Goal: Transaction & Acquisition: Obtain resource

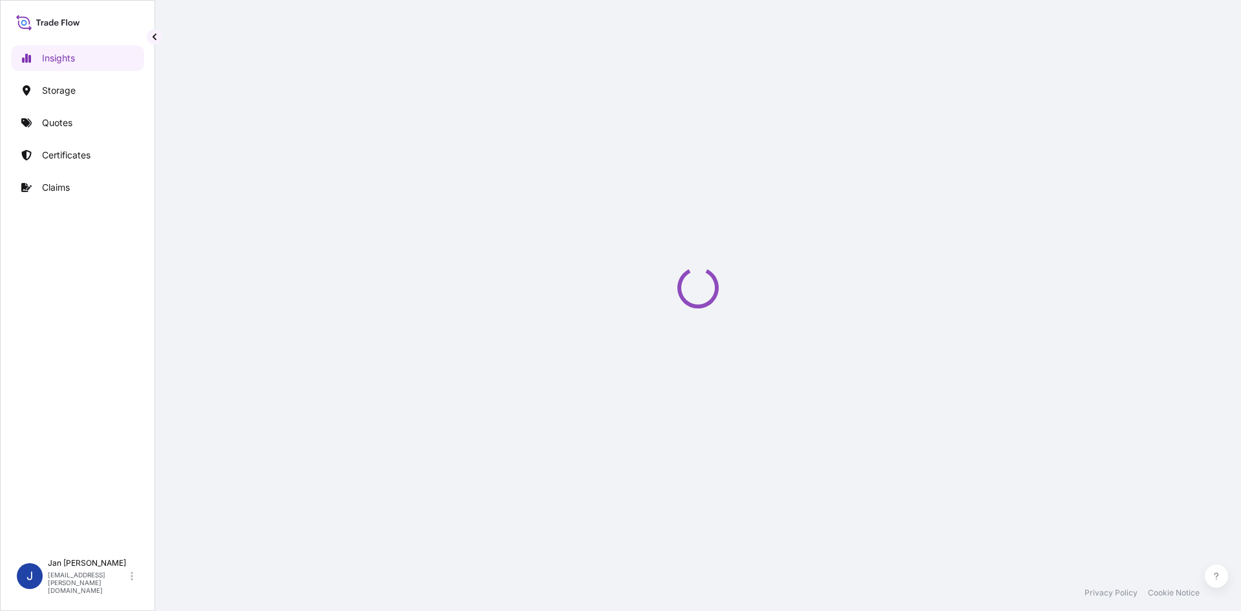
select select "2025"
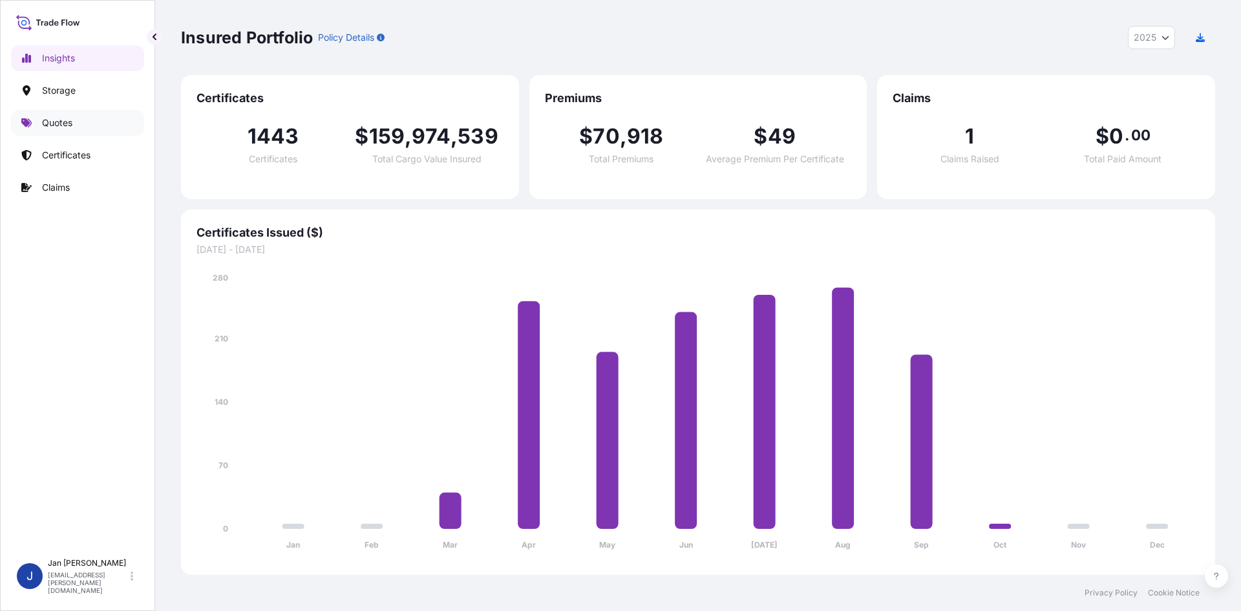
click at [87, 116] on link "Quotes" at bounding box center [77, 123] width 133 height 26
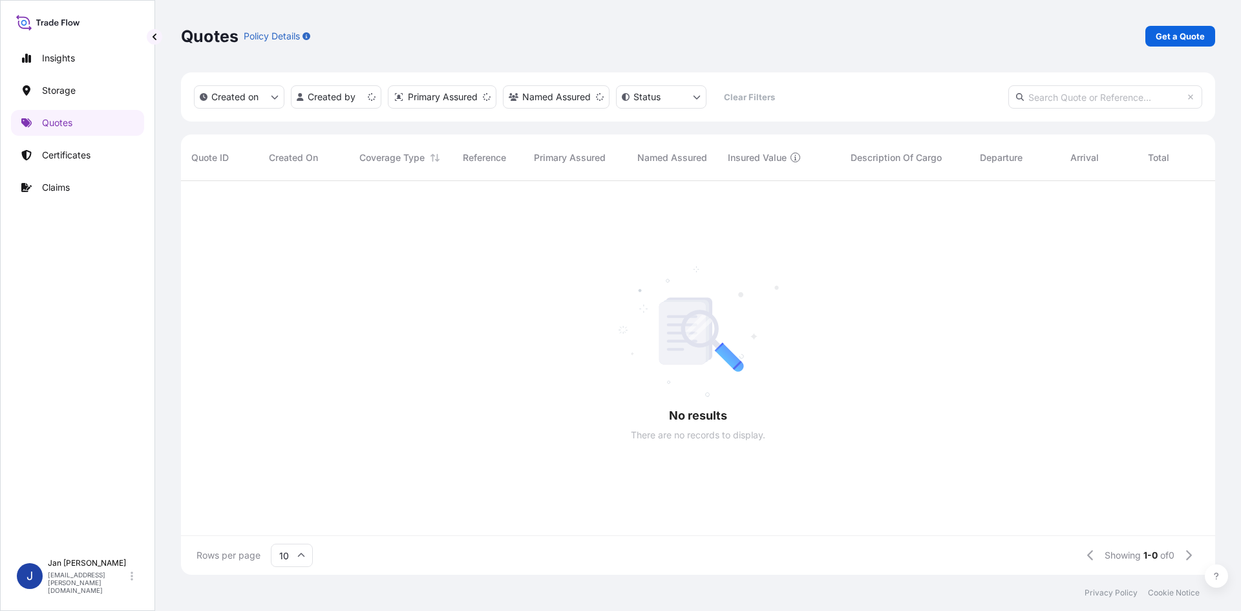
scroll to position [10, 10]
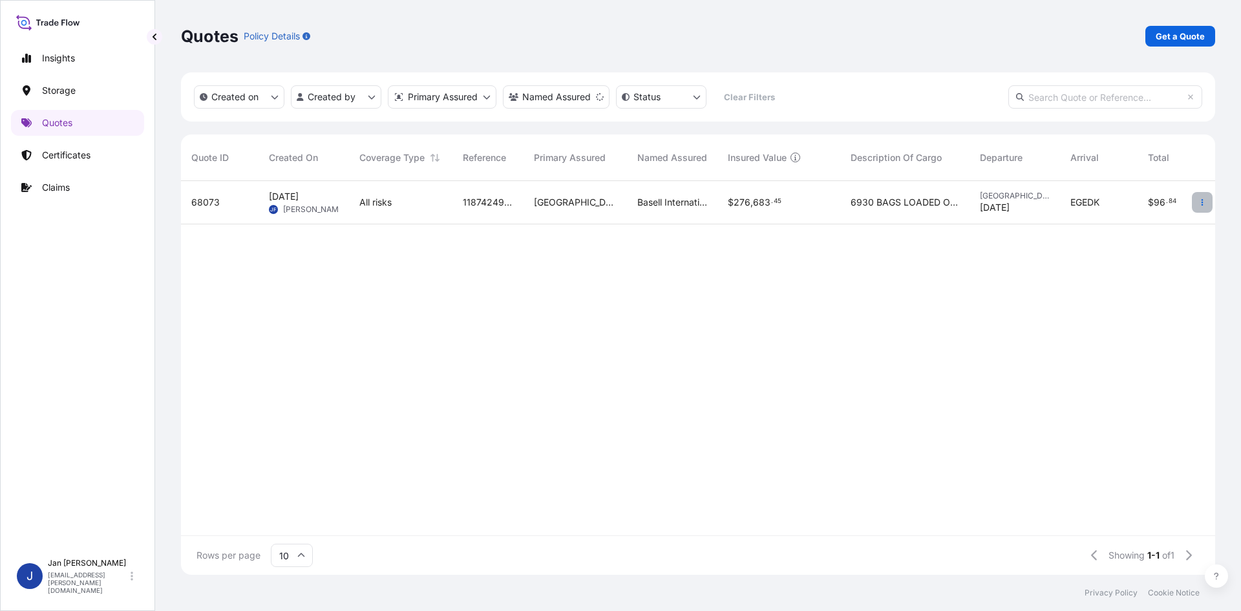
click at [1199, 200] on icon "button" at bounding box center [1202, 202] width 8 height 8
click at [1155, 229] on p "Duplicate quote" at bounding box center [1149, 228] width 67 height 13
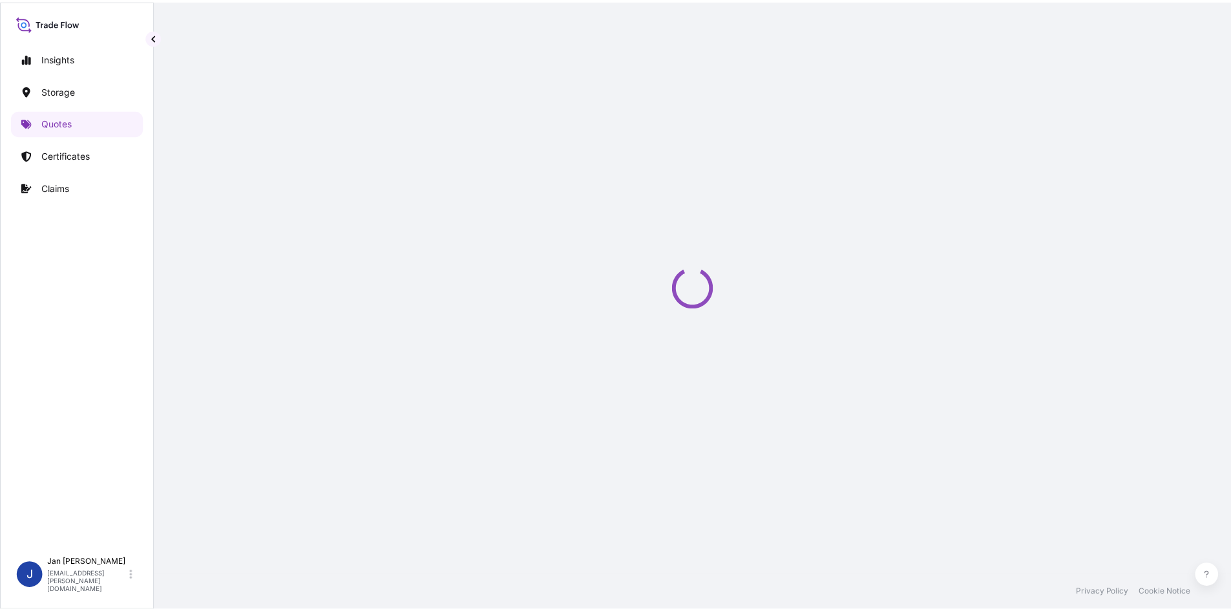
scroll to position [21, 0]
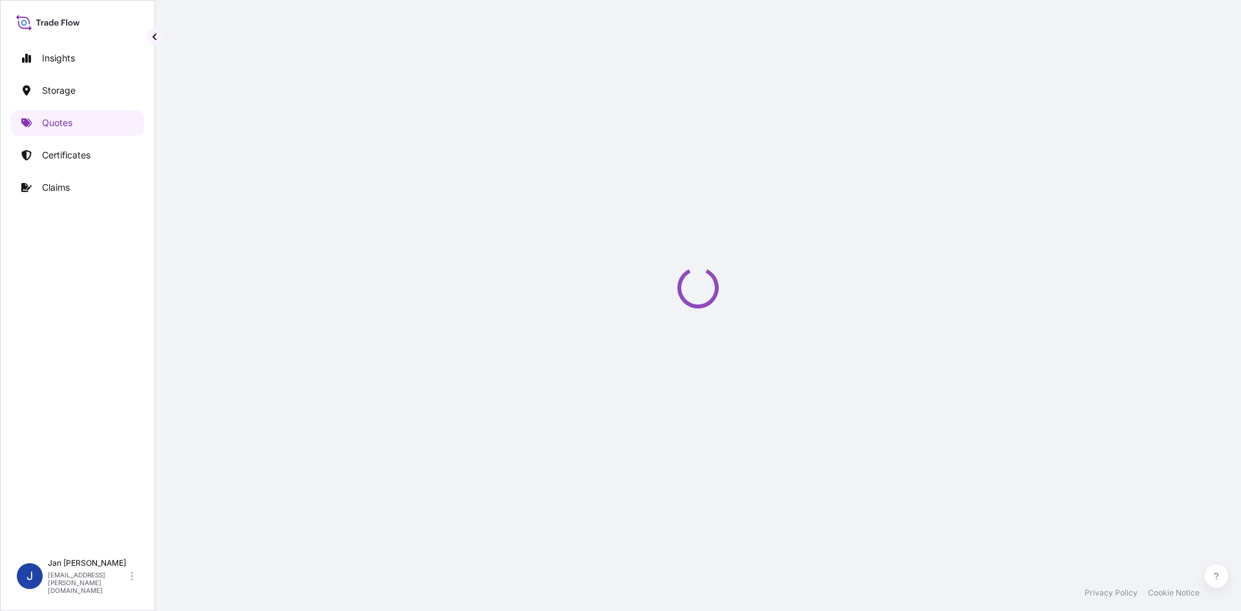
select select "Water"
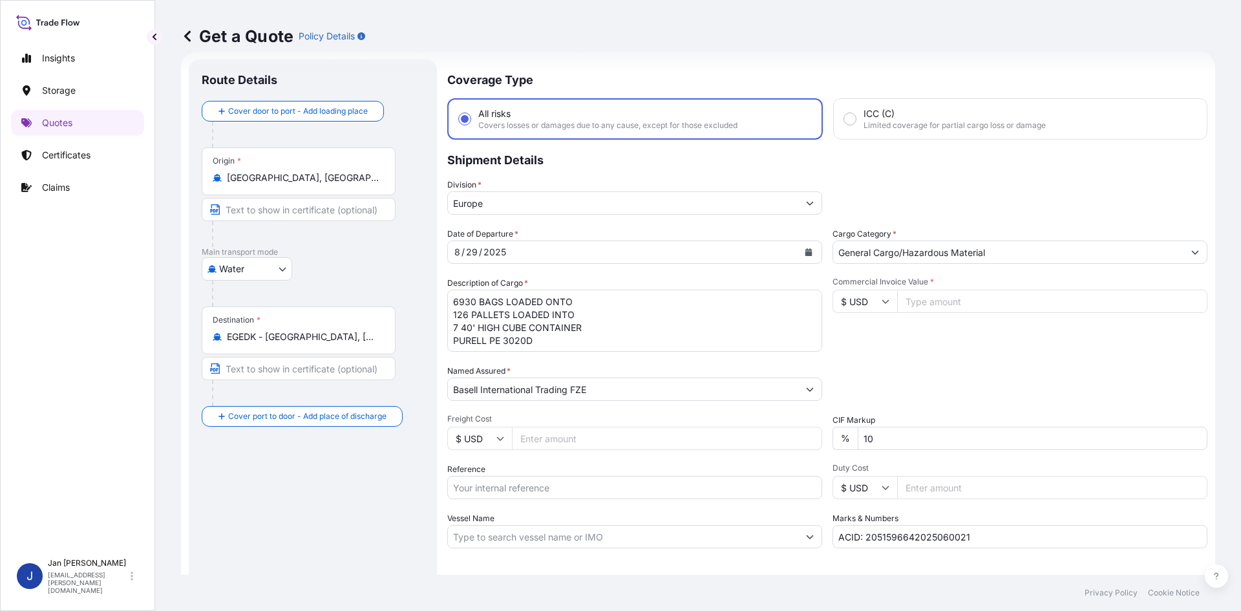
click at [372, 330] on input "EGEDK - [GEOGRAPHIC_DATA], [GEOGRAPHIC_DATA]" at bounding box center [303, 336] width 152 height 13
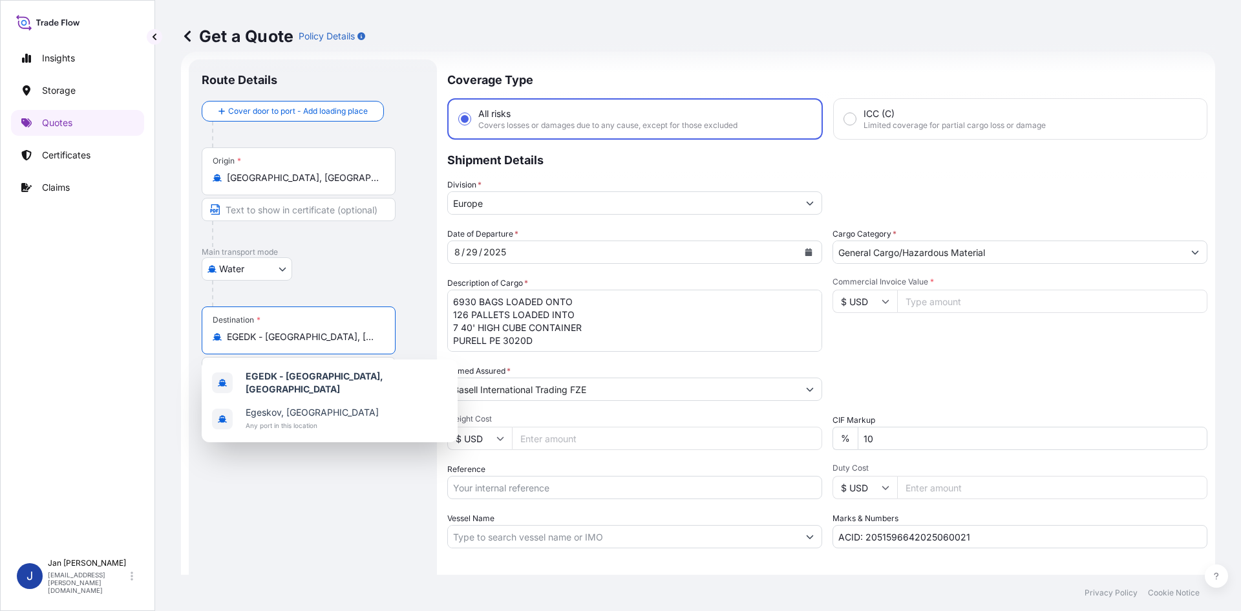
drag, startPoint x: 366, startPoint y: 334, endPoint x: 74, endPoint y: 336, distance: 292.1
click at [74, 336] on div "Insights Storage Quotes Certificates Claims J [PERSON_NAME] [EMAIL_ADDRESS][PER…" at bounding box center [620, 305] width 1241 height 611
paste input "[GEOGRAPHIC_DATA]"
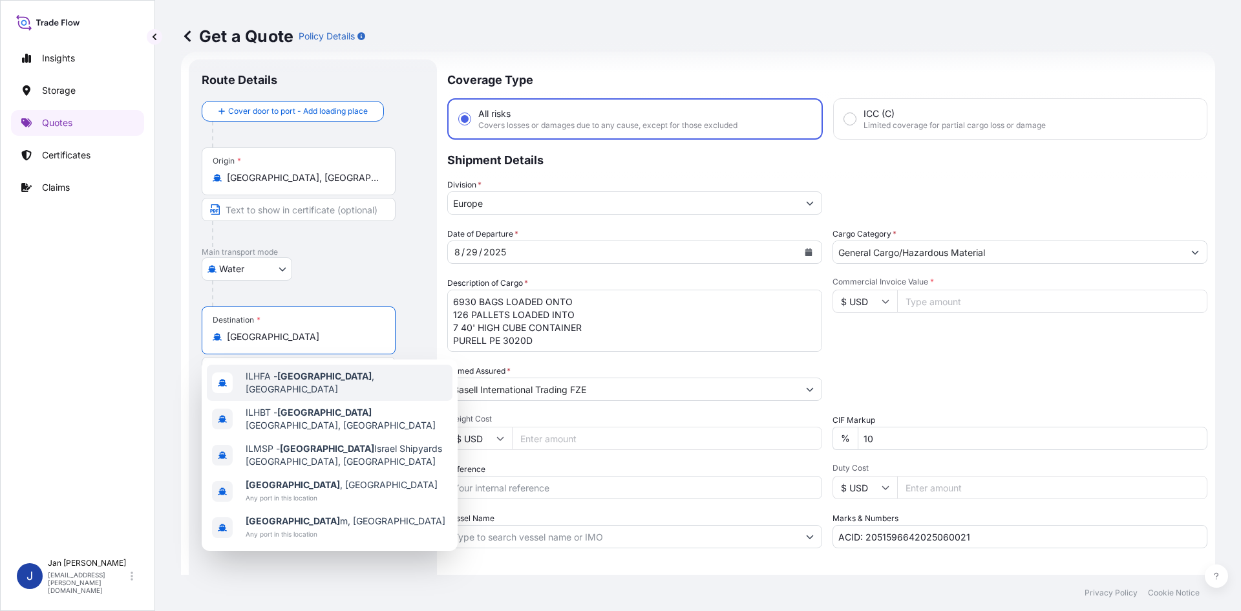
click at [342, 372] on div "ILHFA - [GEOGRAPHIC_DATA] , [GEOGRAPHIC_DATA]" at bounding box center [330, 382] width 246 height 36
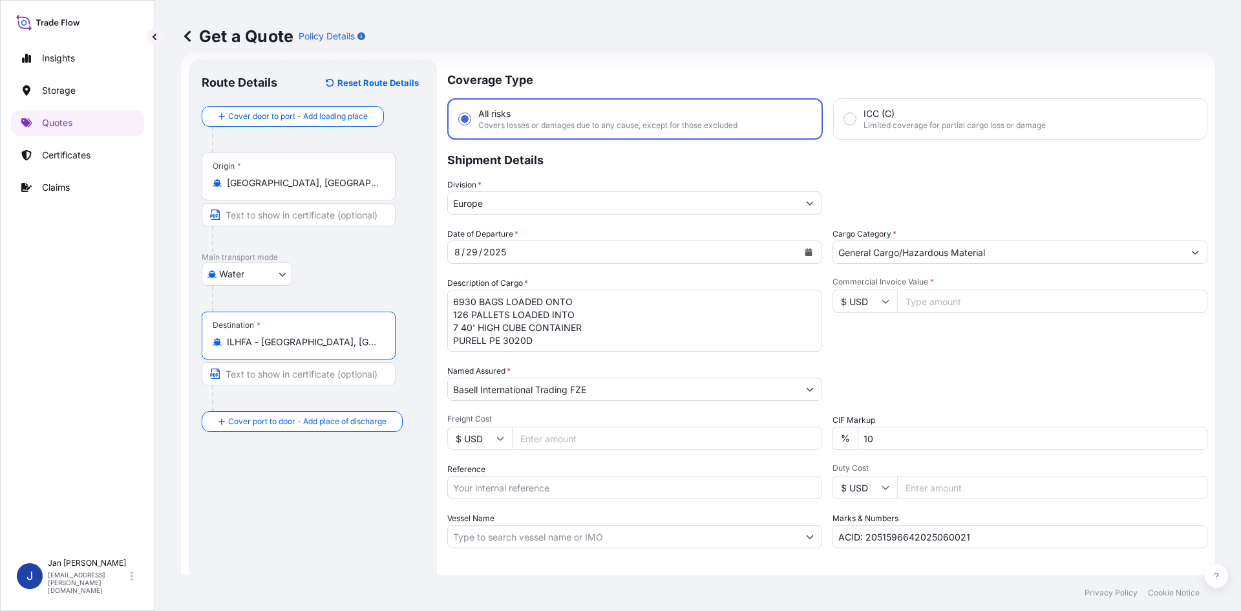
type input "ILHFA - [GEOGRAPHIC_DATA], [GEOGRAPHIC_DATA]"
click at [685, 254] on div "[DATE]" at bounding box center [623, 251] width 350 height 23
click at [804, 251] on icon "Calendar" at bounding box center [808, 252] width 8 height 8
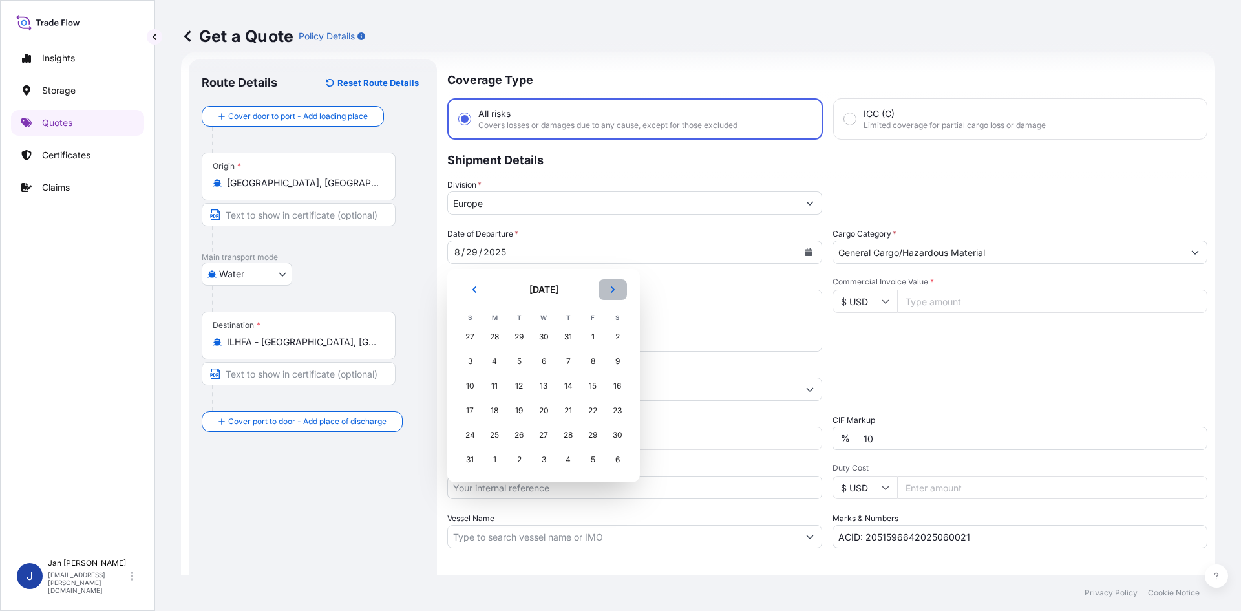
click at [609, 288] on icon "Next" at bounding box center [613, 290] width 8 height 8
click at [609, 294] on button "Next" at bounding box center [612, 289] width 28 height 21
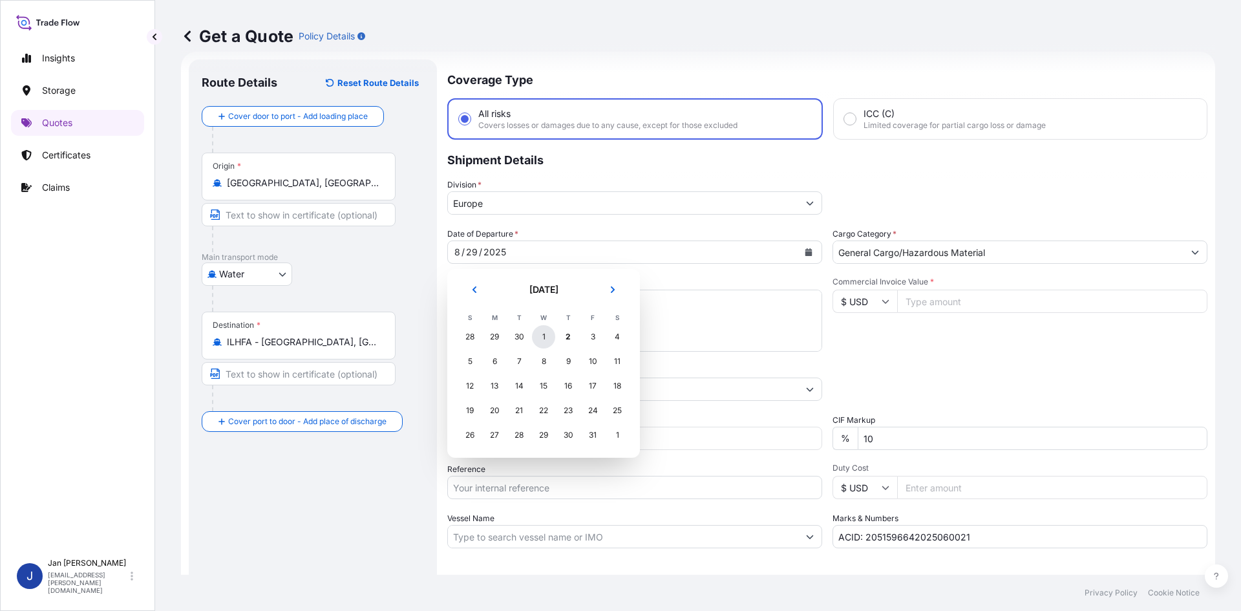
click at [541, 333] on div "1" at bounding box center [543, 336] width 23 height 23
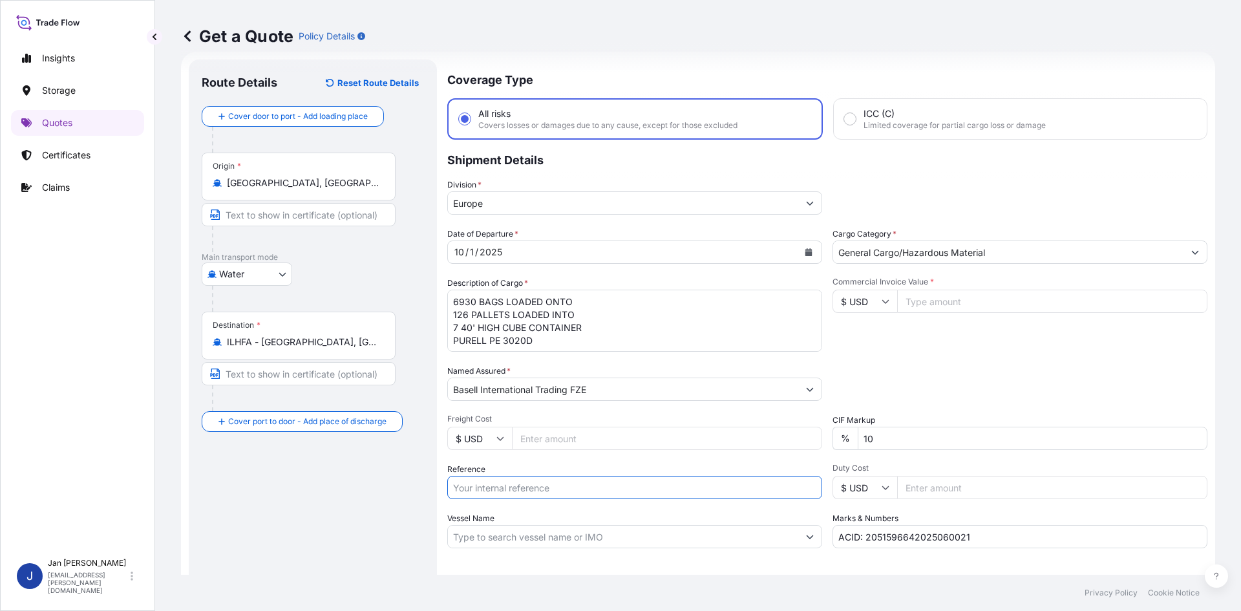
click at [550, 483] on input "Reference" at bounding box center [634, 487] width 375 height 23
paste input "1187432531"
type input "1187432531"
click at [562, 392] on input "Basell International Trading FZE" at bounding box center [623, 388] width 350 height 23
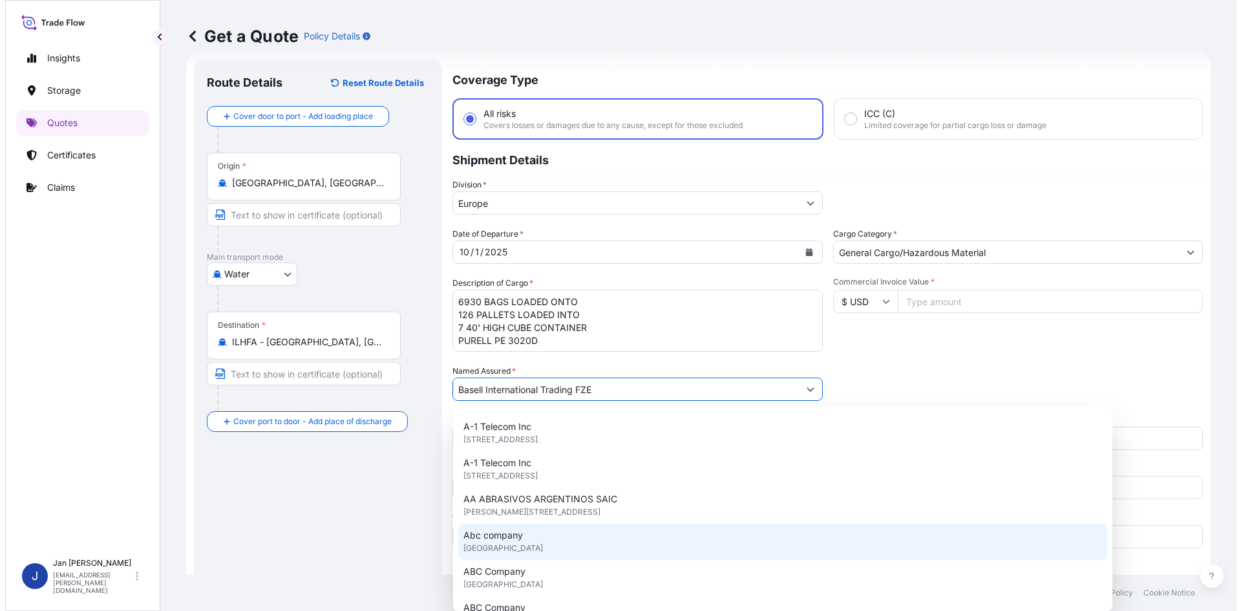
scroll to position [258, 0]
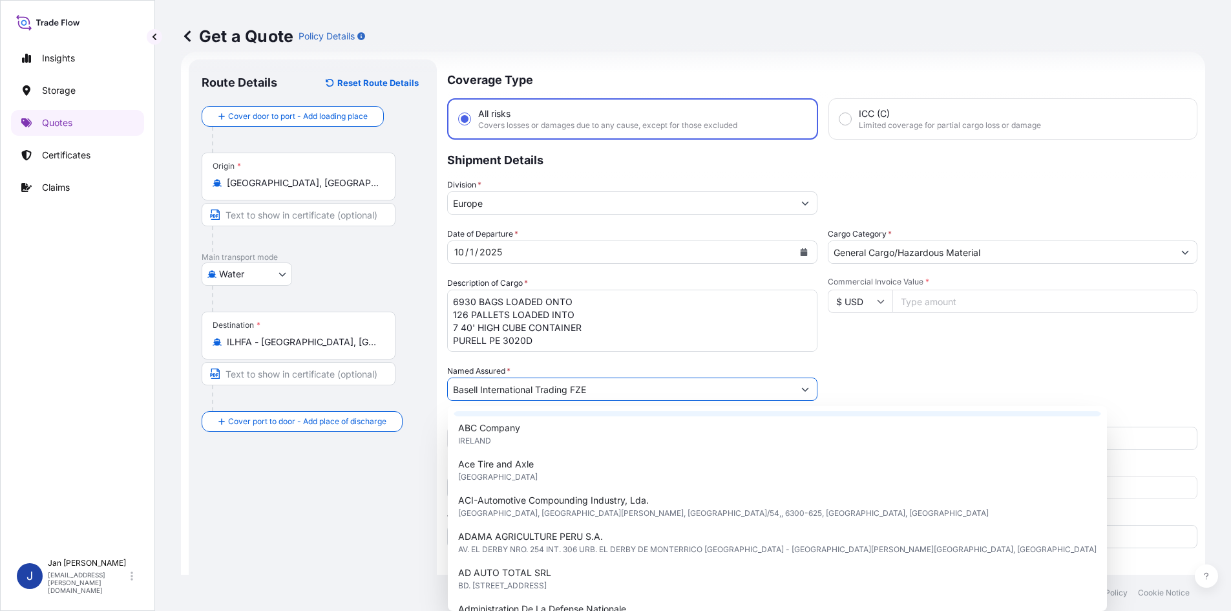
drag, startPoint x: 604, startPoint y: 383, endPoint x: 388, endPoint y: 402, distance: 216.6
click at [388, 402] on form "Route Details Reset Route Details Cover door to port - Add loading place Place …" at bounding box center [693, 352] width 1024 height 600
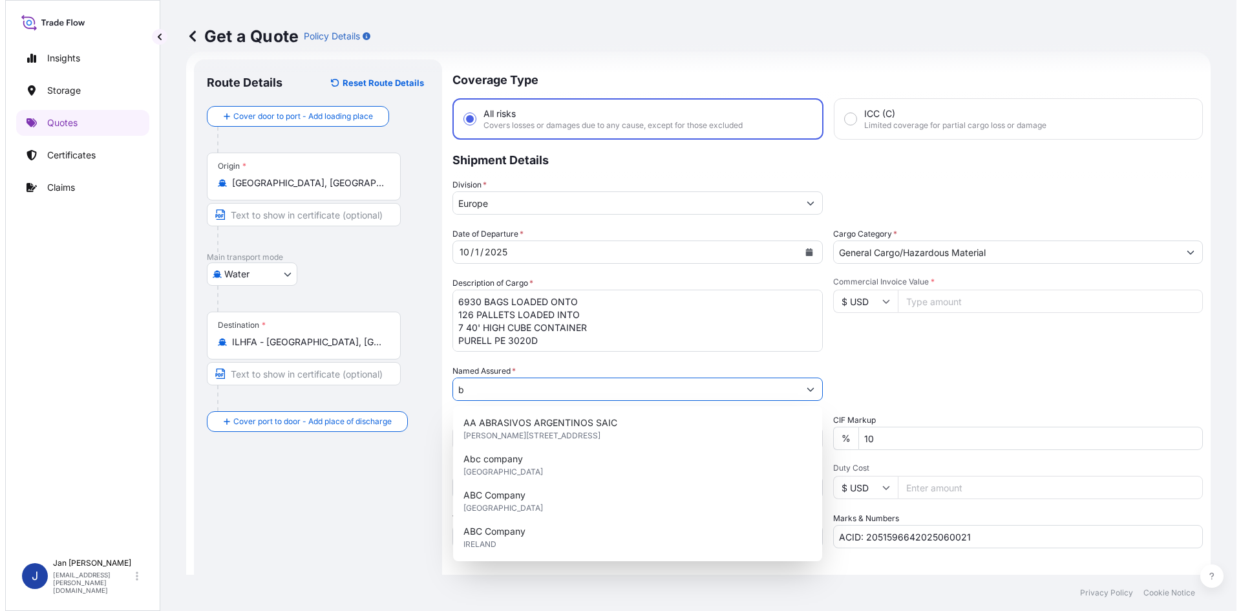
scroll to position [0, 0]
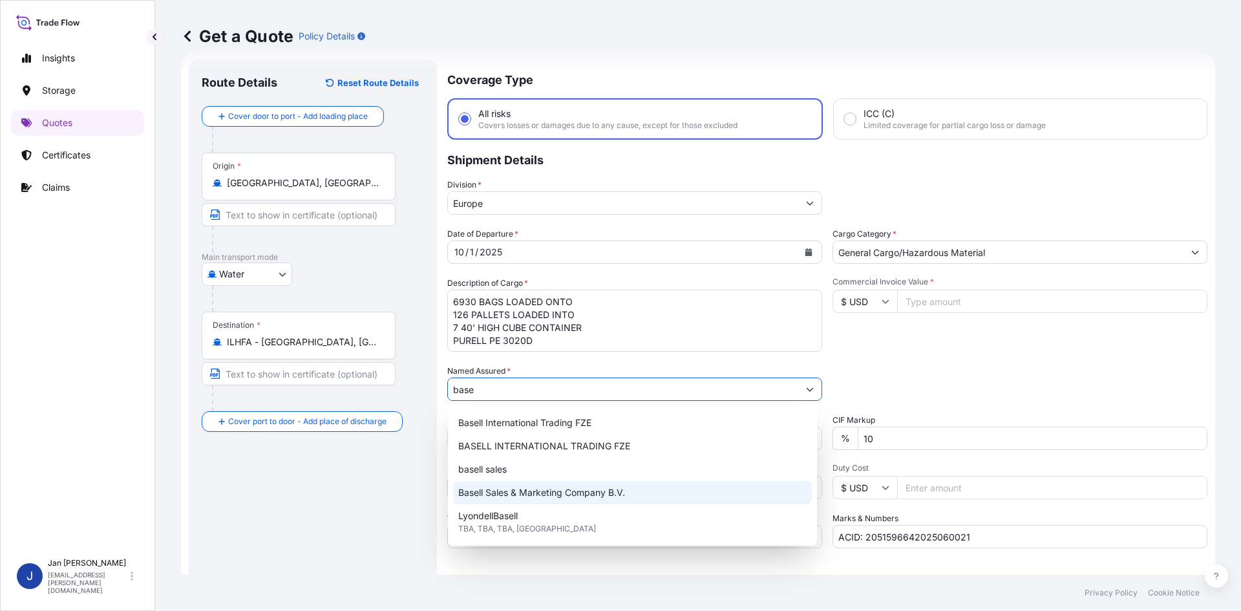
click at [634, 494] on div "Basell Sales & Marketing Company B.V." at bounding box center [632, 492] width 359 height 23
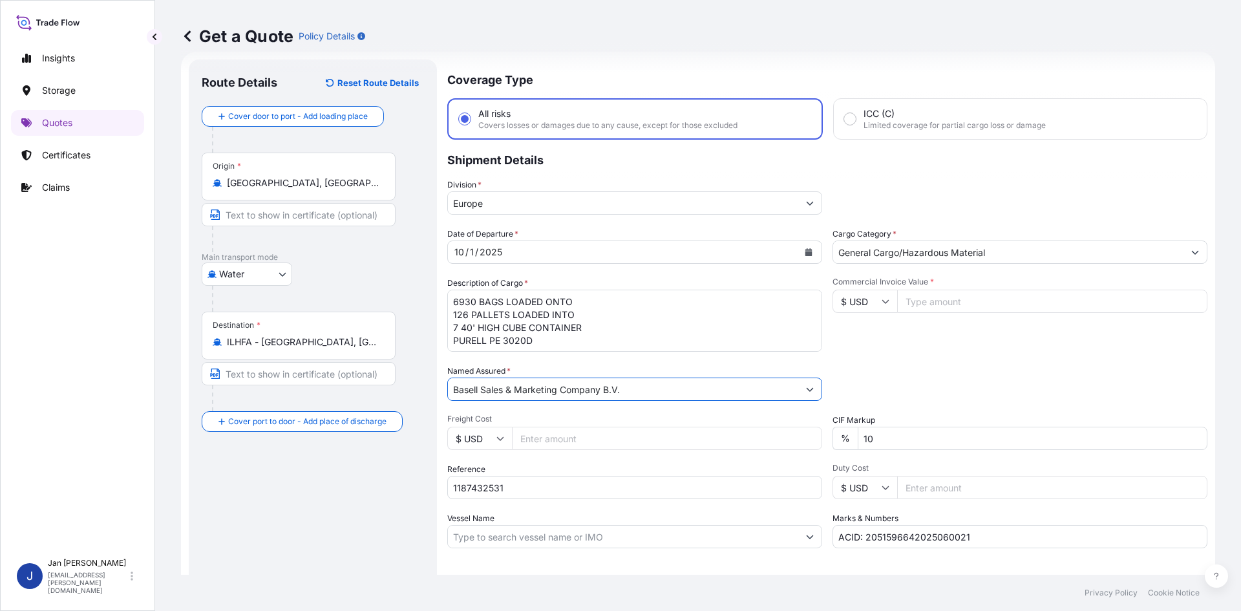
type input "Basell Sales & Marketing Company B.V."
click at [518, 540] on input "Vessel Name" at bounding box center [623, 536] width 350 height 23
paste input "MSC MOMBASA"
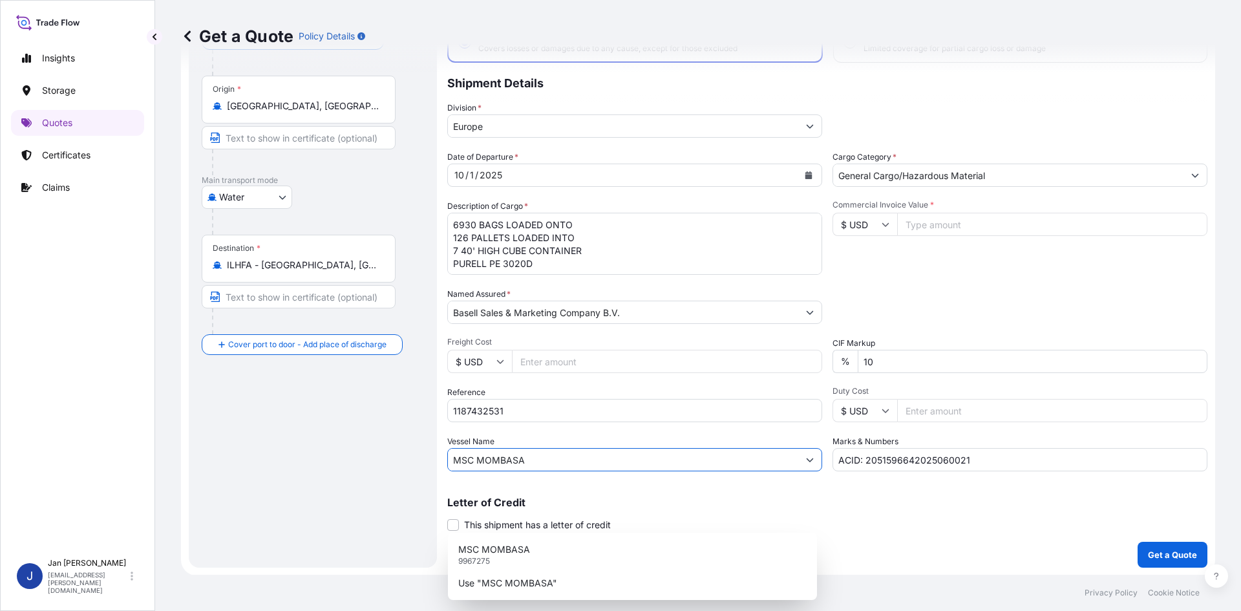
scroll to position [98, 0]
type input "MSC MOMBASA"
click at [915, 319] on div "Packing Category Type to search a container mode Please select a primary mode o…" at bounding box center [1019, 305] width 375 height 36
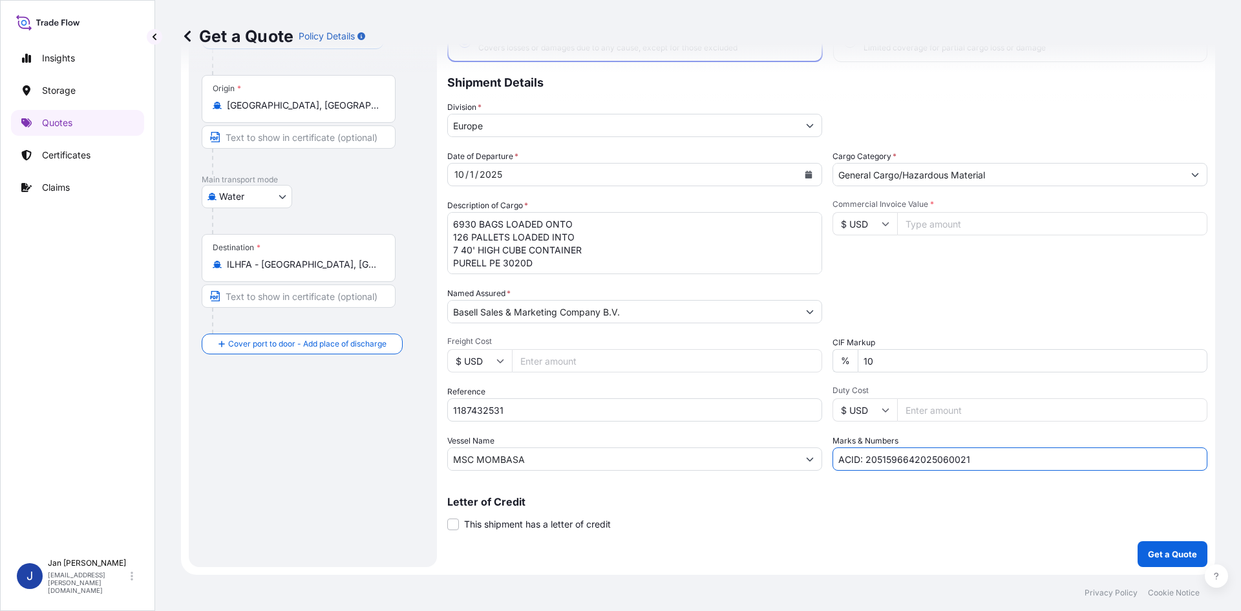
drag, startPoint x: 975, startPoint y: 457, endPoint x: 735, endPoint y: 476, distance: 241.1
click at [731, 477] on div "Coverage Type All risks Covers losses or damages due to any cause, except for t…" at bounding box center [827, 274] width 760 height 585
click at [857, 472] on div "Coverage Type All risks Covers losses or damages due to any cause, except for t…" at bounding box center [827, 274] width 760 height 585
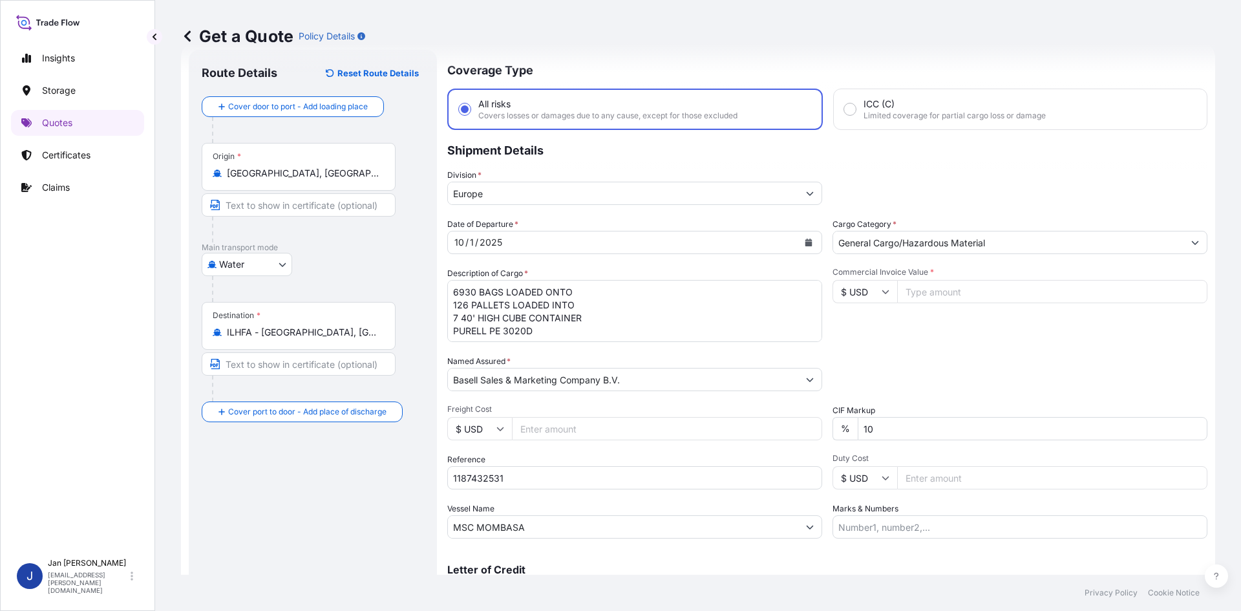
scroll to position [0, 0]
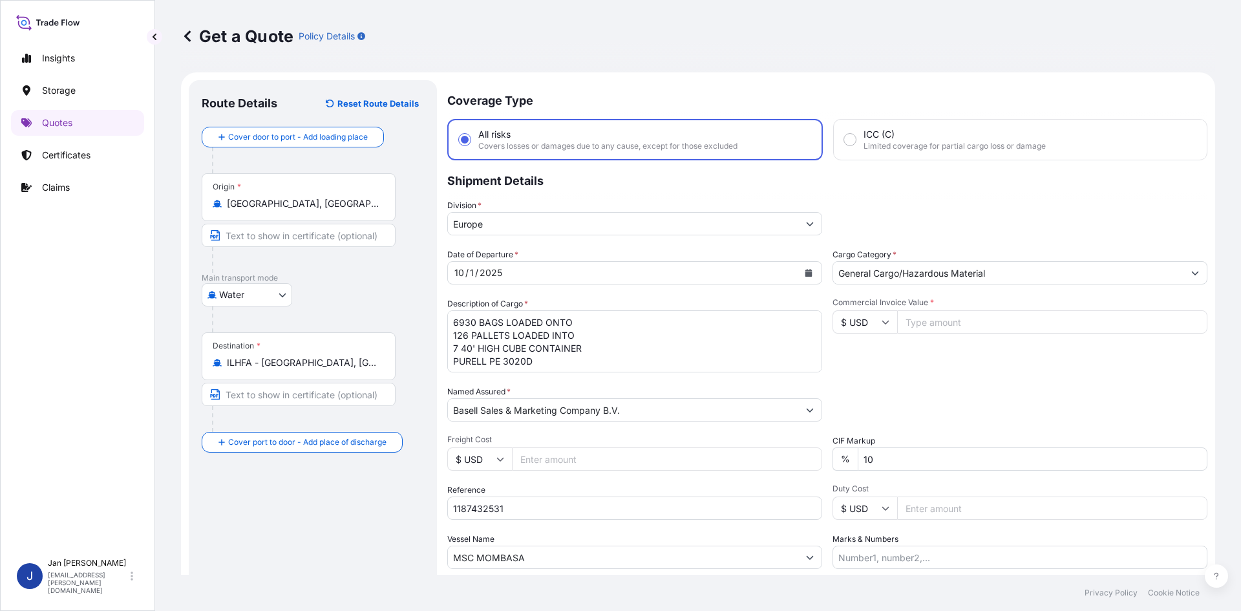
click at [928, 320] on input "Commercial Invoice Value *" at bounding box center [1052, 321] width 310 height 23
type input "14850"
click at [985, 363] on div "Commercial Invoice Value * $ USD 14850" at bounding box center [1019, 334] width 375 height 75
click at [861, 327] on input "$ USD" at bounding box center [864, 321] width 65 height 23
click at [861, 357] on div "€ EUR" at bounding box center [860, 357] width 54 height 25
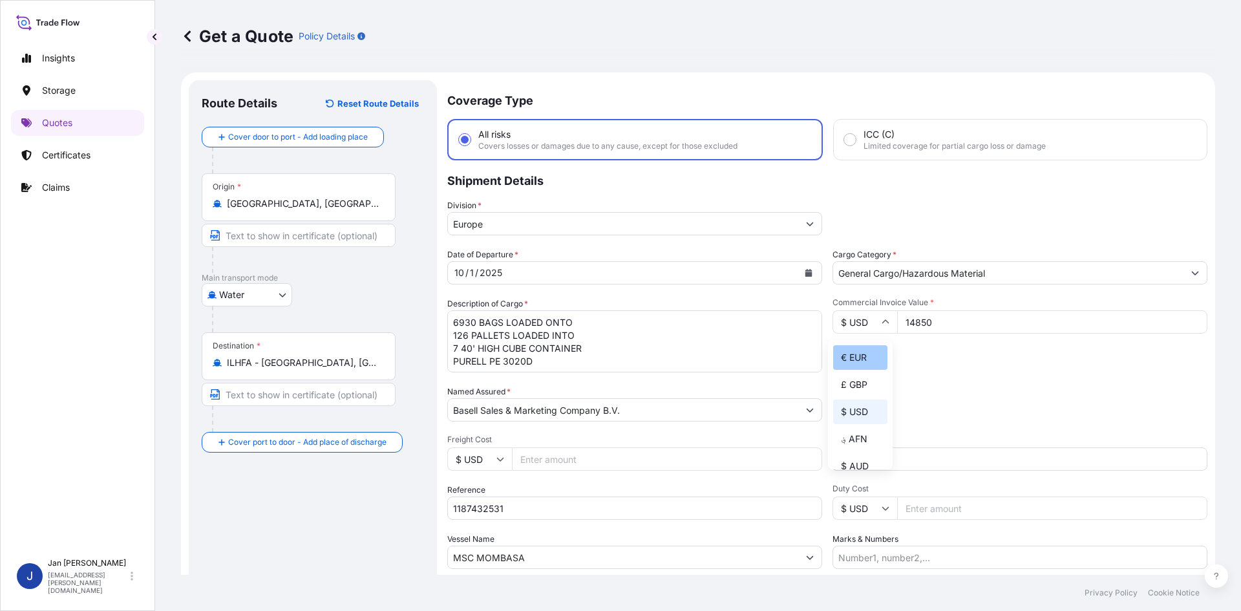
type input "€ EUR"
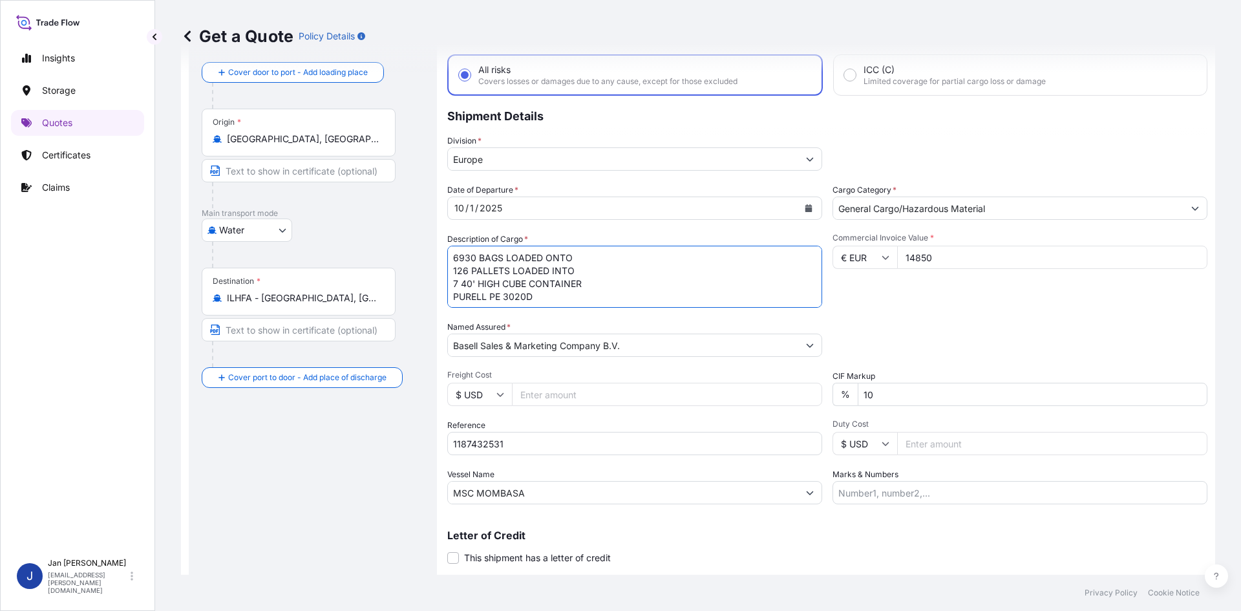
scroll to position [1, 0]
drag, startPoint x: 452, startPoint y: 257, endPoint x: 536, endPoint y: 325, distance: 107.5
click at [536, 325] on div "Date of Departure * [DATE] Cargo Category * General Cargo/Hazardous Material De…" at bounding box center [827, 343] width 760 height 320
paste textarea "OCTABIN LOADED ONTO 10 PALLETS LOADED INTO 1 20' CONTAINER(S) HOSTALEN PP H1022"
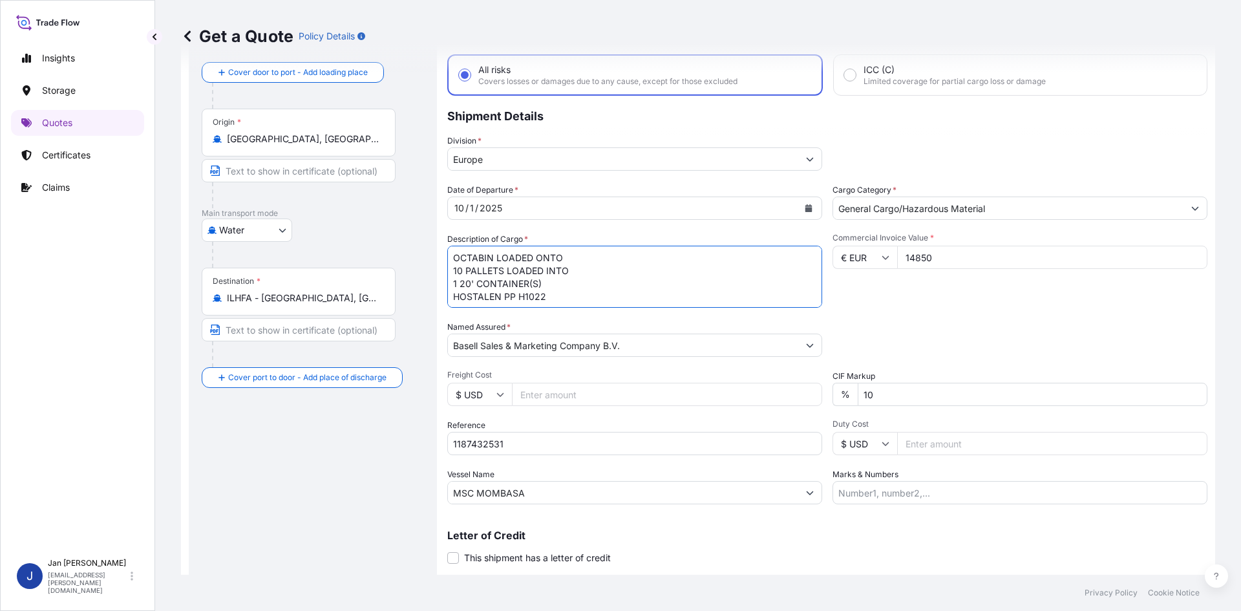
click at [454, 255] on textarea "6930 BAGS LOADED ONTO 126 PALLETS LOADED INTO 7 40' HIGH CUBE CONTAINER PURELL …" at bounding box center [634, 277] width 375 height 62
paste textarea "10"
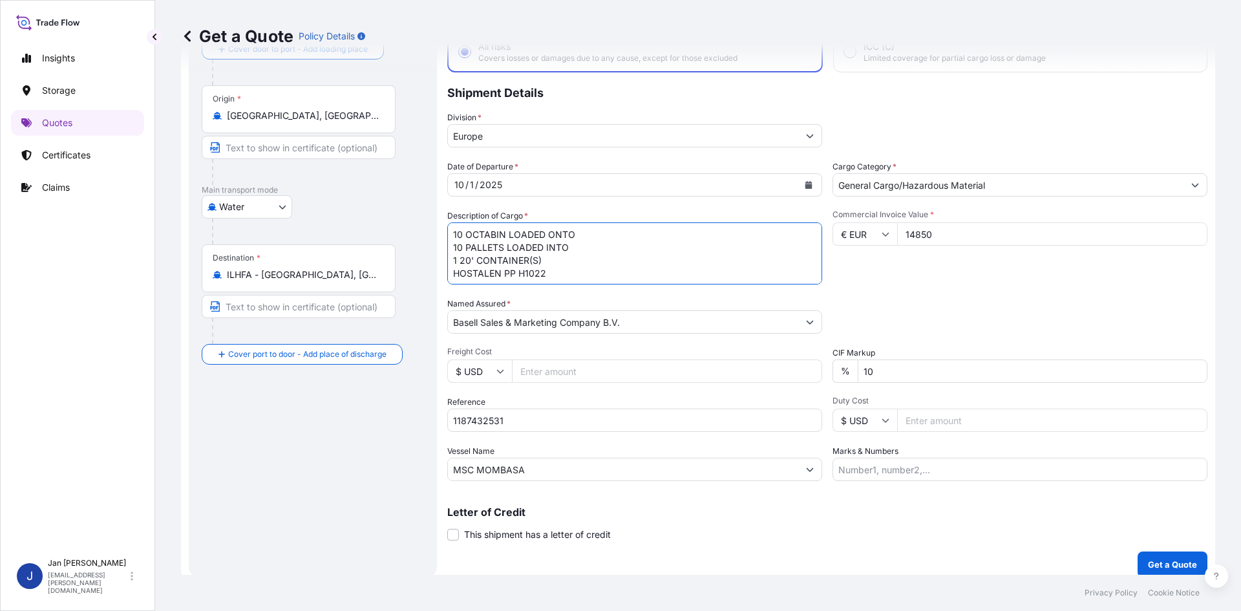
scroll to position [98, 0]
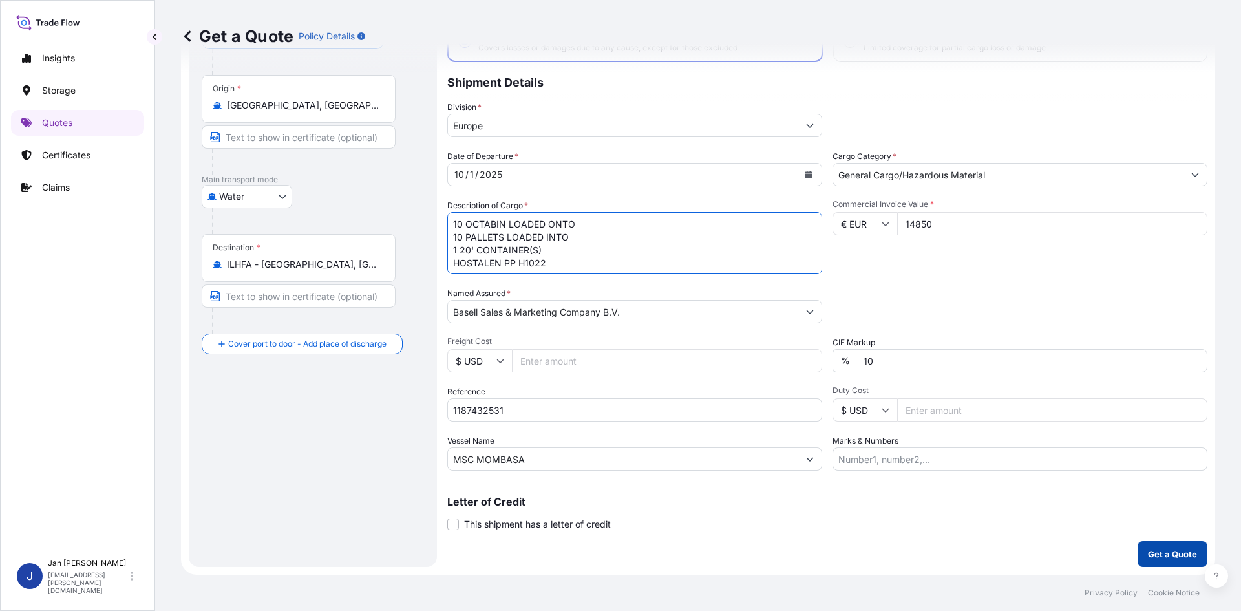
type textarea "10 OCTABIN LOADED ONTO 10 PALLETS LOADED INTO 1 20' CONTAINER(S) HOSTALEN PP H1…"
click at [1169, 555] on p "Get a Quote" at bounding box center [1172, 553] width 49 height 13
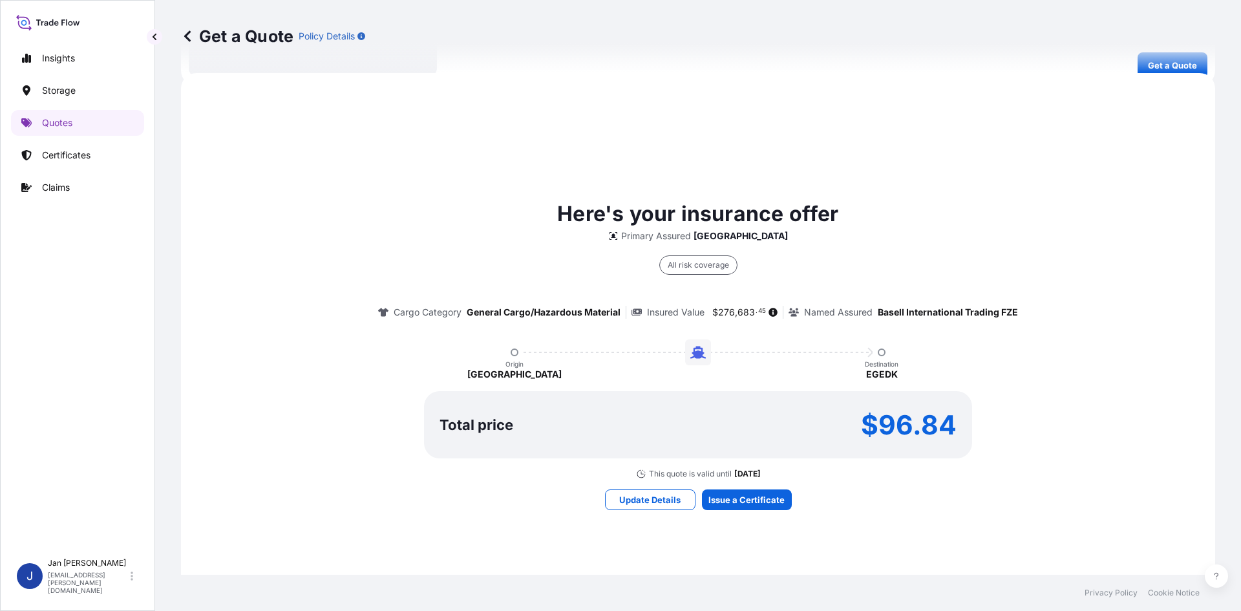
scroll to position [595, 0]
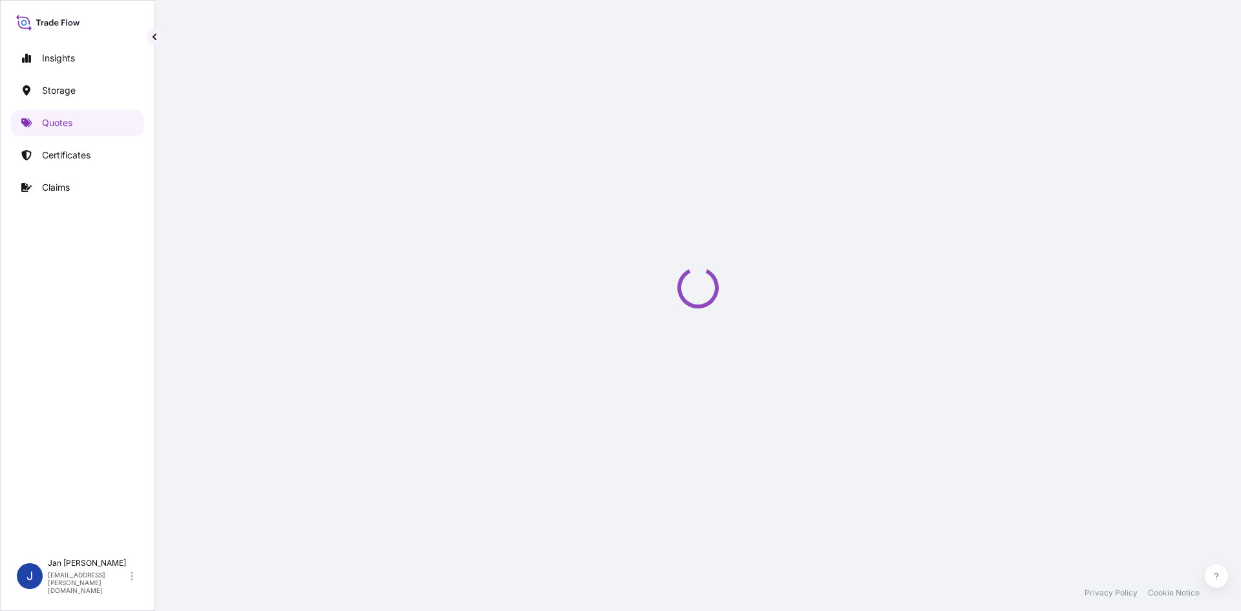
select select "Water"
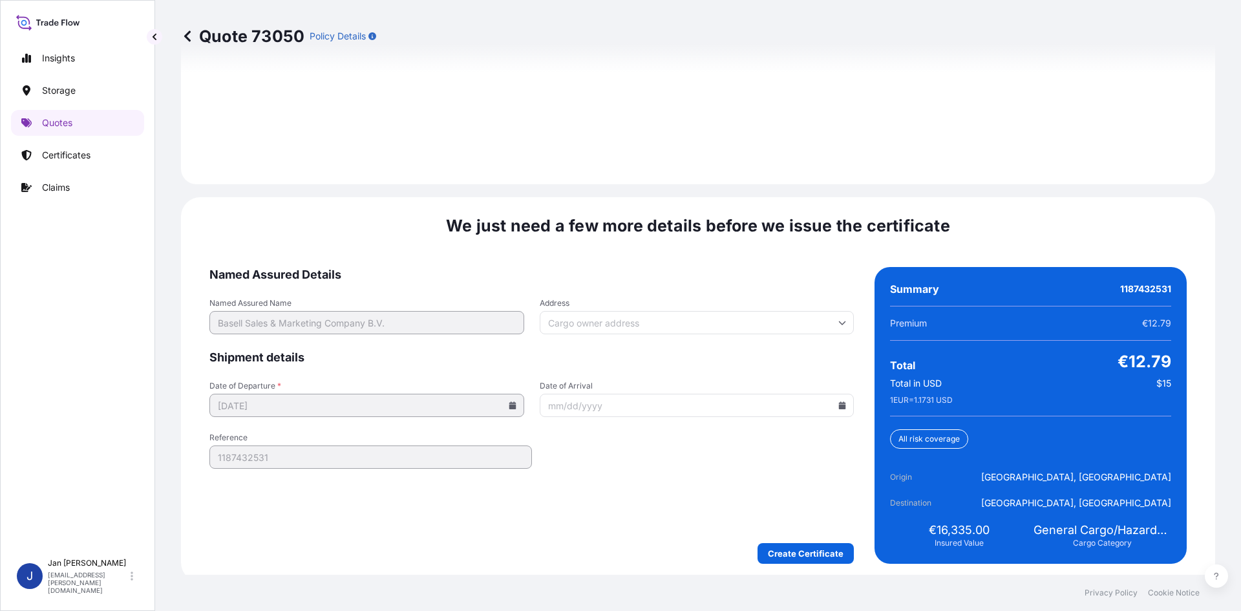
scroll to position [1854, 0]
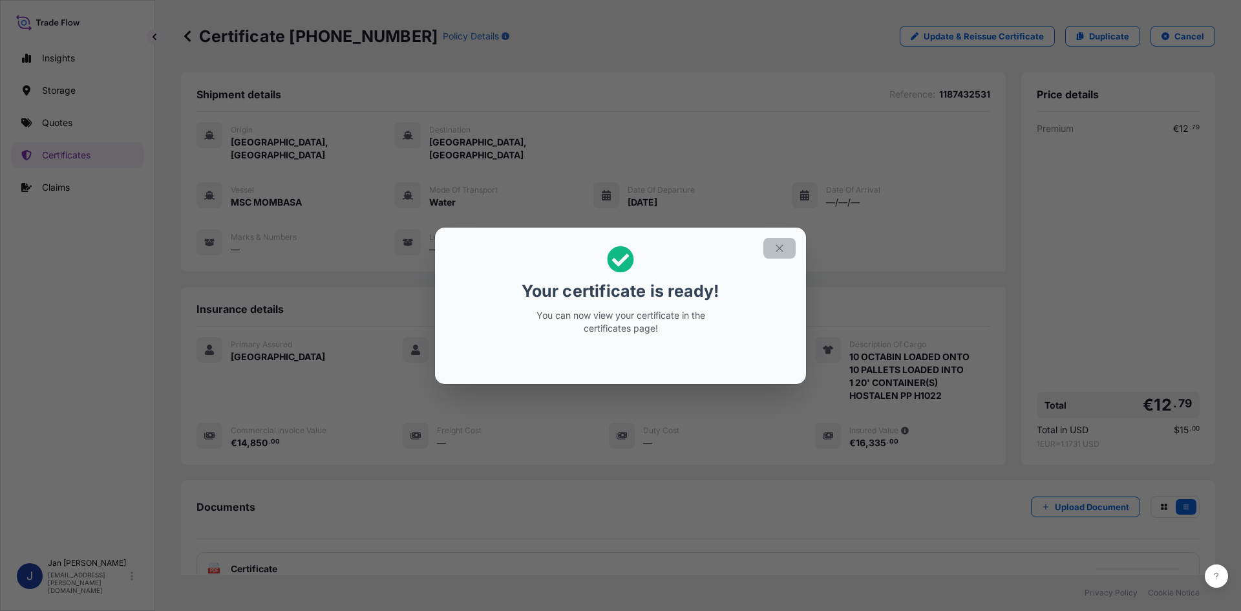
click at [782, 254] on button "button" at bounding box center [779, 248] width 32 height 21
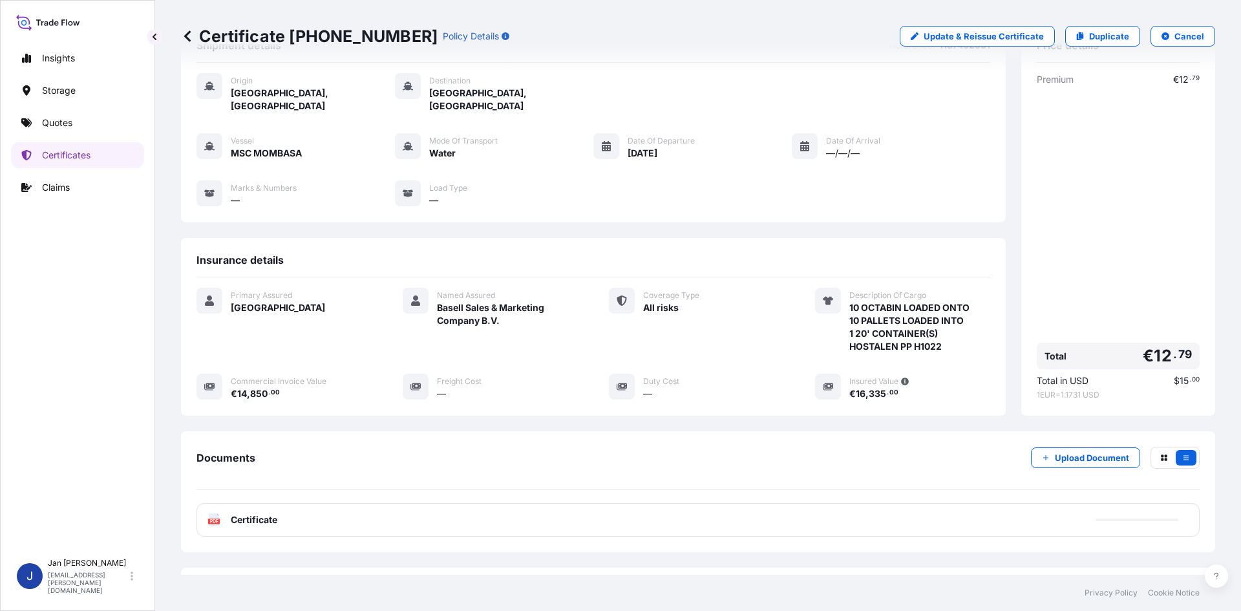
scroll to position [94, 0]
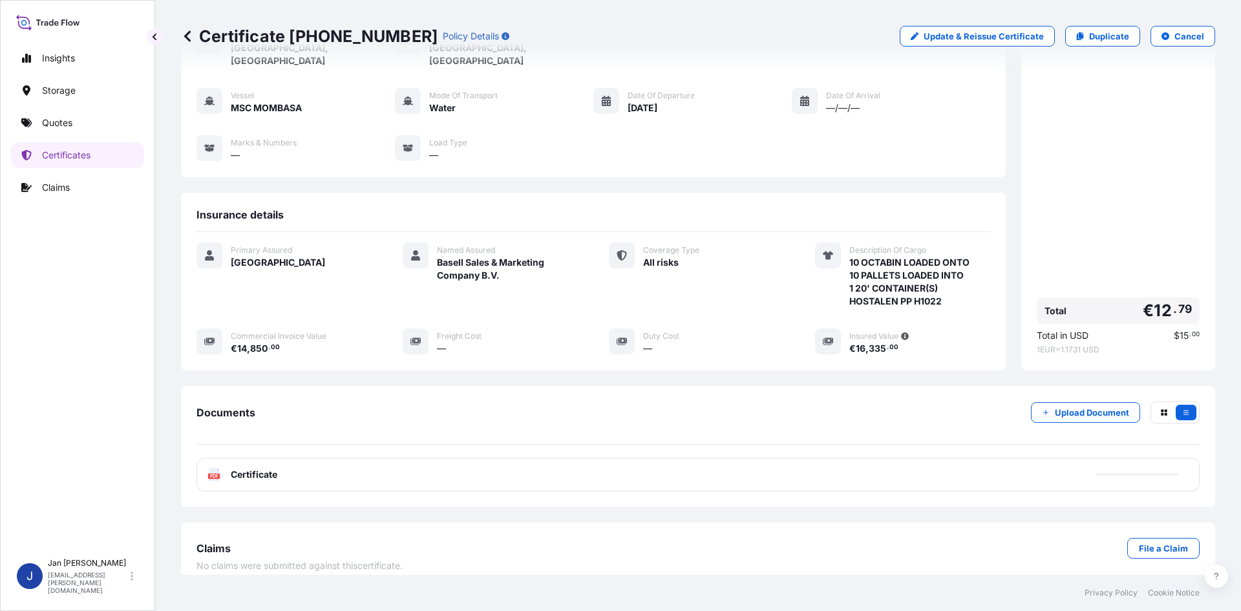
click at [425, 457] on div "PDF Certificate" at bounding box center [697, 474] width 1003 height 34
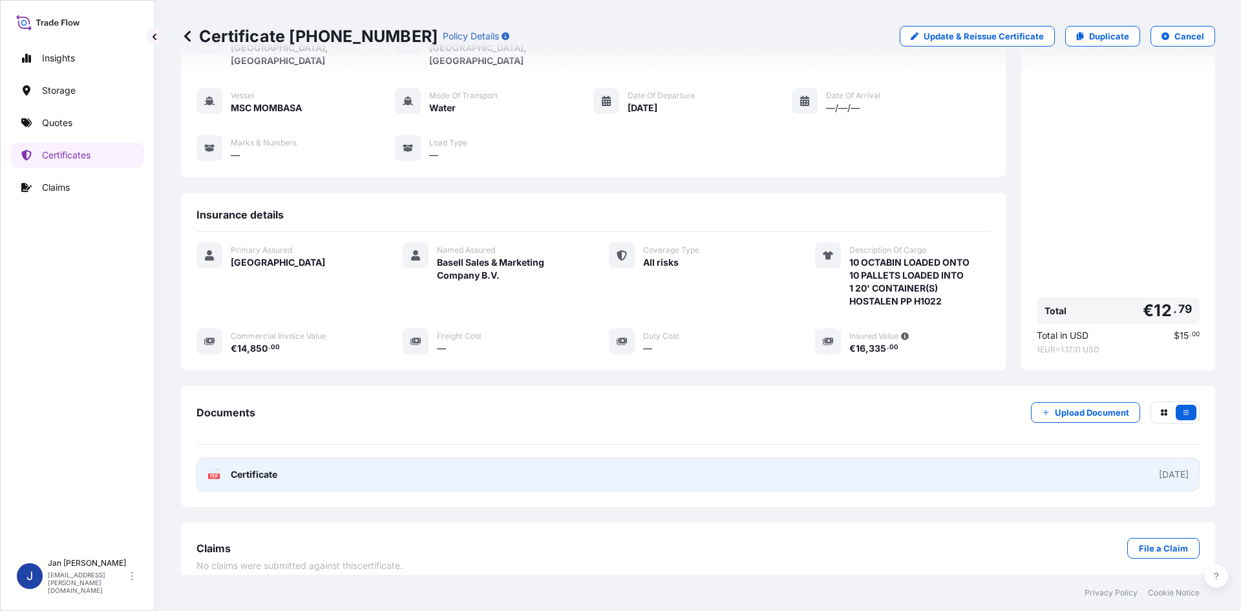
click at [420, 457] on link "PDF Certificate [DATE]" at bounding box center [697, 474] width 1003 height 34
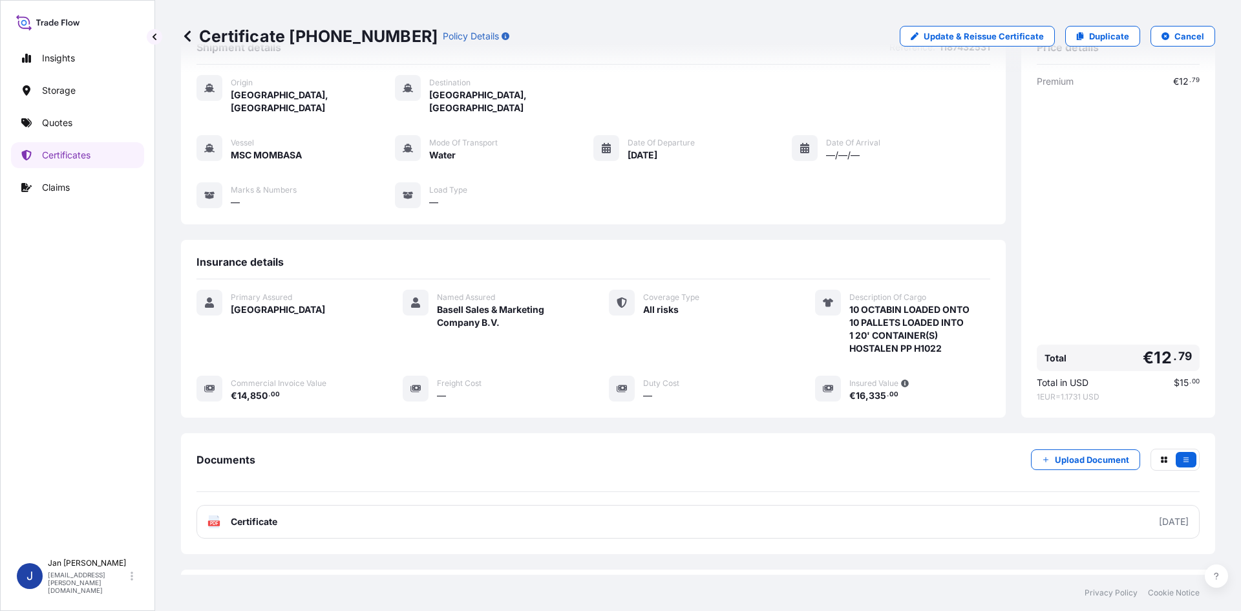
scroll to position [0, 0]
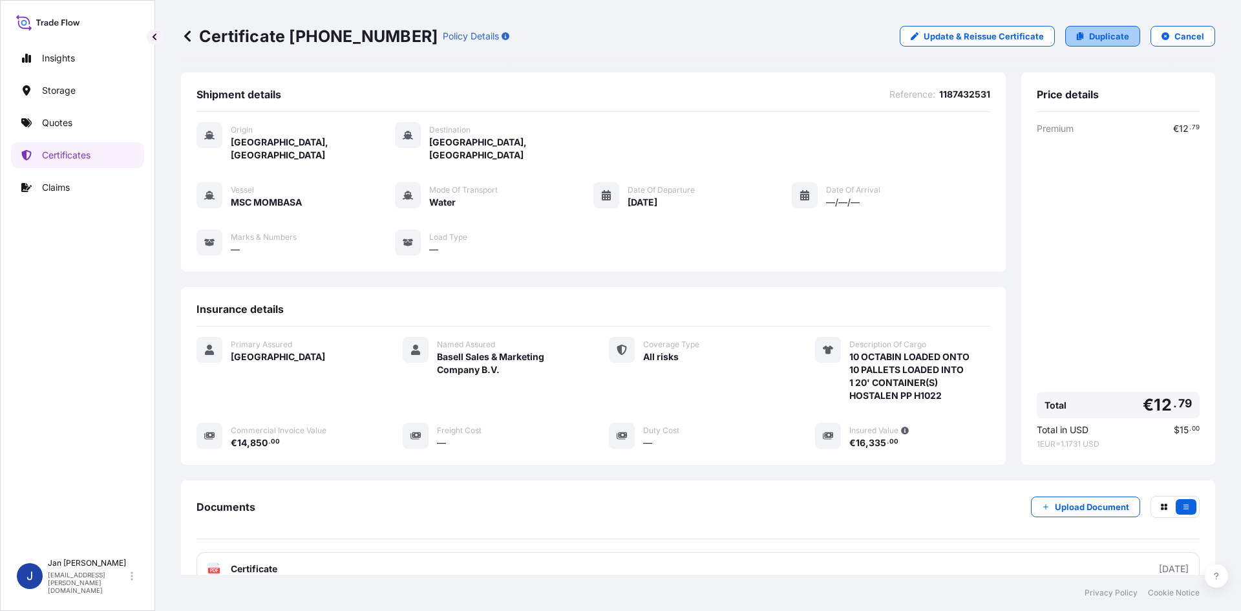
click at [1090, 40] on p "Duplicate" at bounding box center [1109, 36] width 40 height 13
select select "Water"
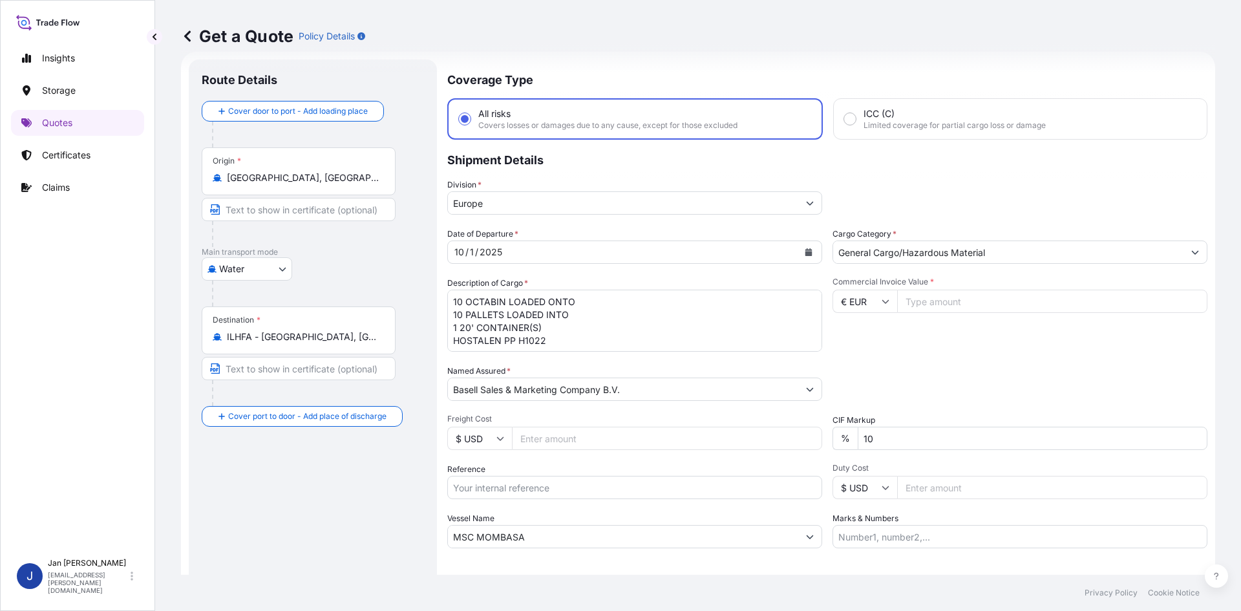
scroll to position [85, 0]
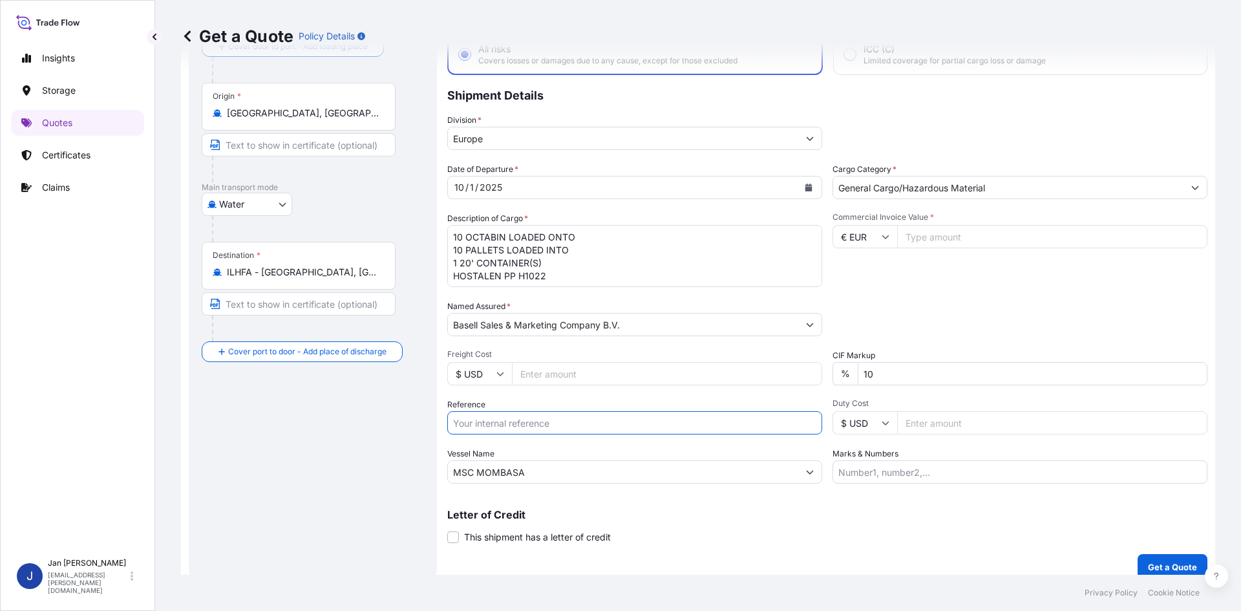
click at [538, 422] on input "Reference" at bounding box center [634, 422] width 375 height 23
paste input "1187447810"
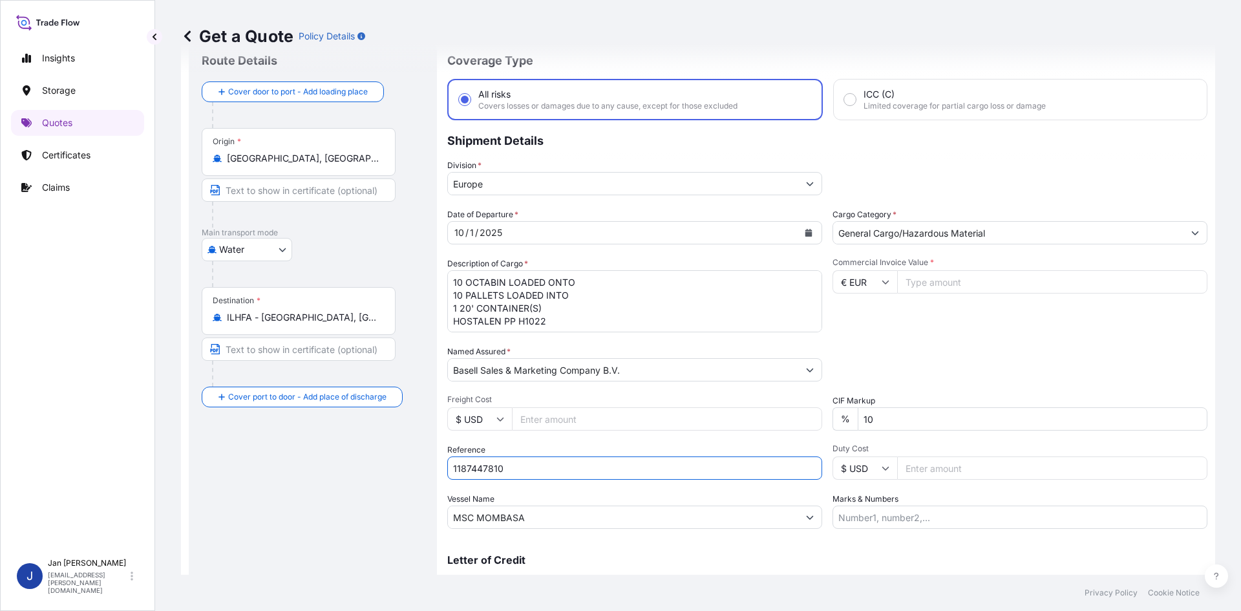
scroll to position [0, 0]
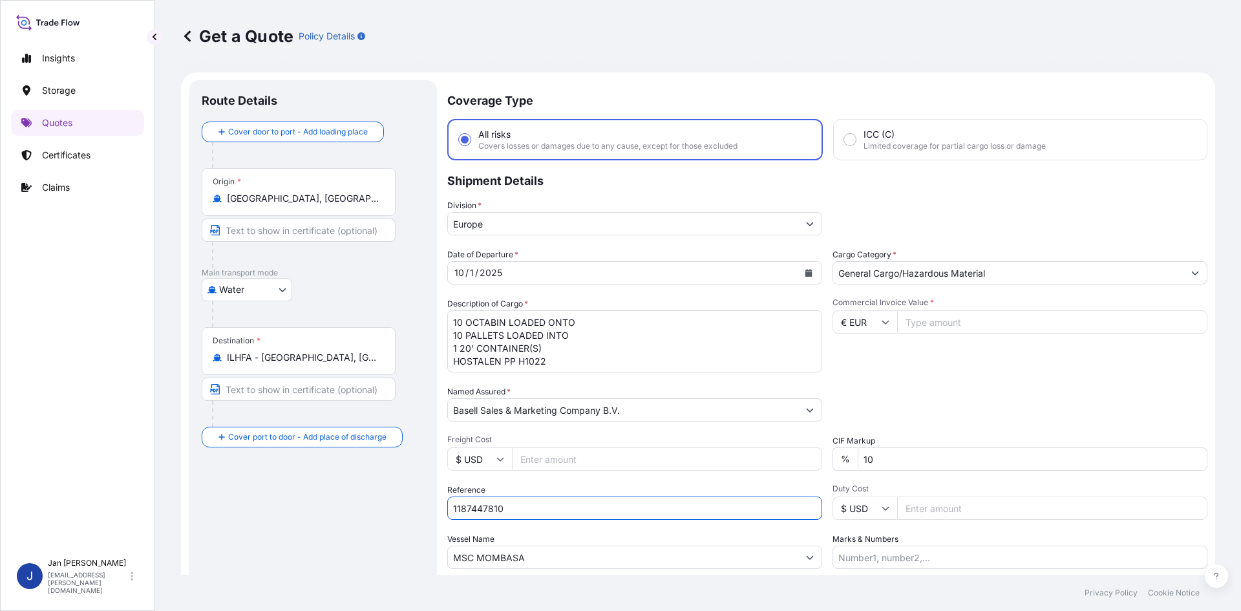
type input "1187447810"
click at [934, 324] on input "Commercial Invoice Value *" at bounding box center [1052, 321] width 310 height 23
drag, startPoint x: 949, startPoint y: 319, endPoint x: 850, endPoint y: 326, distance: 99.8
click at [850, 326] on div "€ EUR 14850" at bounding box center [1019, 321] width 375 height 23
type input "19400"
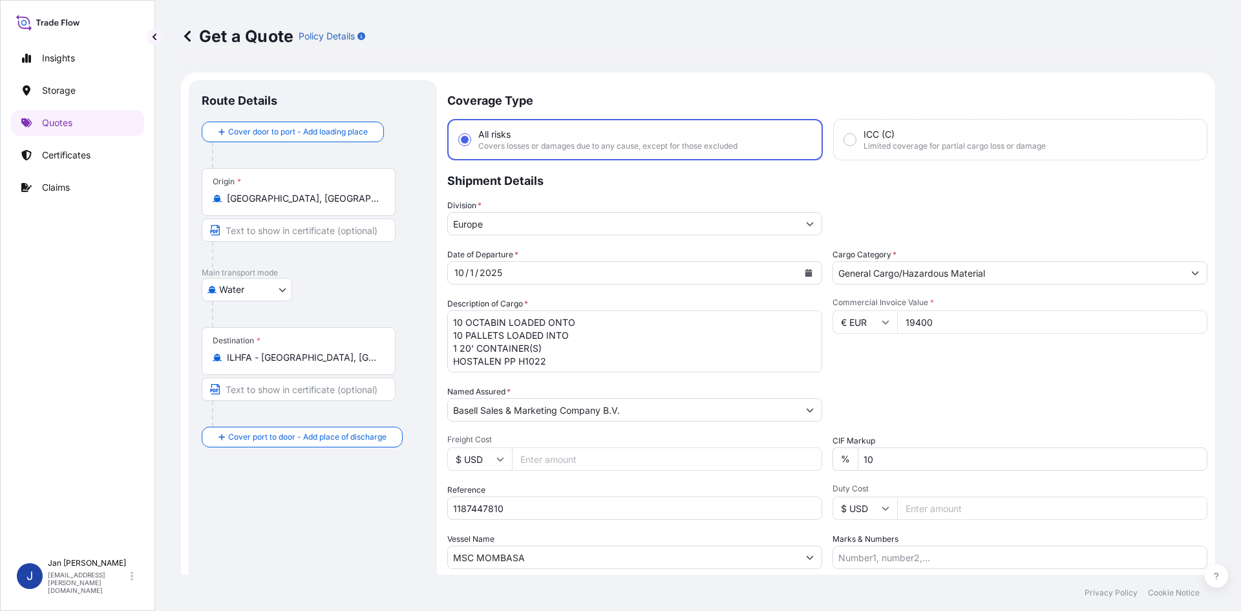
click at [901, 366] on div "Commercial Invoice Value * € EUR 19400" at bounding box center [1019, 334] width 375 height 75
drag, startPoint x: 451, startPoint y: 318, endPoint x: 634, endPoint y: 441, distance: 221.1
click at [634, 441] on div "Date of Departure * [DATE] Cargo Category * General Cargo/Hazardous Material De…" at bounding box center [827, 408] width 760 height 320
paste textarea "OCTABIN LOADED ONTO 10 PALLETS LOADED INTO 1 20' CONTAINER(S) HOSTALEN PP H1022…"
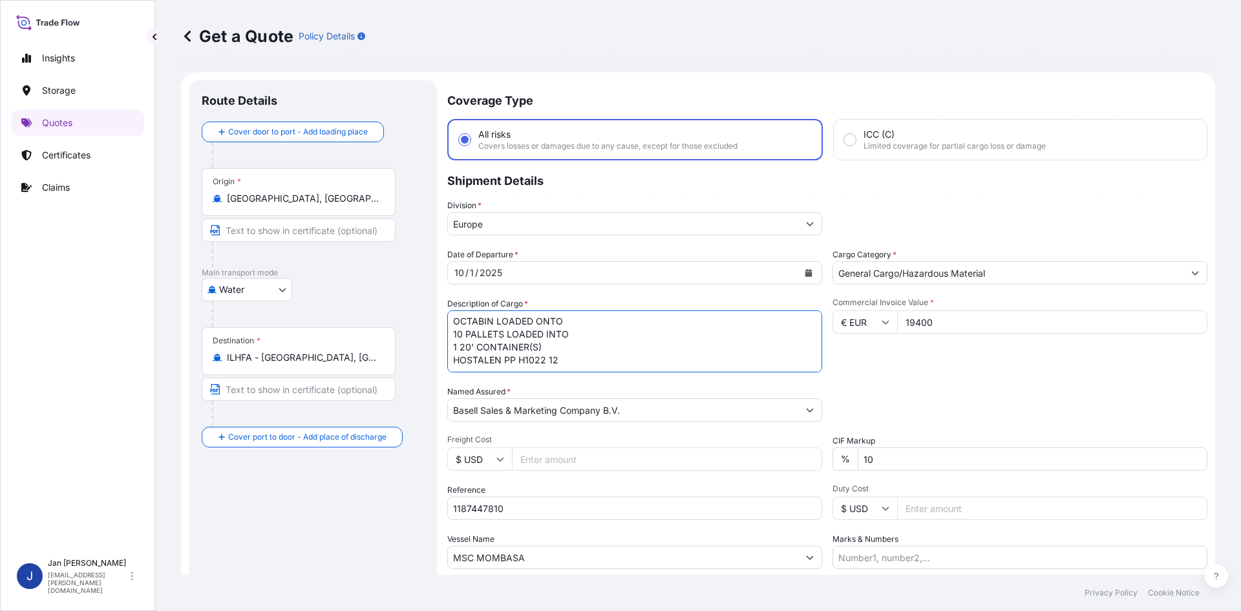
scroll to position [0, 0]
click at [455, 322] on textarea "10 OCTABIN LOADED ONTO 10 PALLETS LOADED INTO 1 20' CONTAINER(S) HOSTALEN PP H1…" at bounding box center [634, 341] width 375 height 62
paste textarea "10"
type textarea "10 OCTABIN LOADED ONTO 10 PALLETS LOADED INTO 1 20' CONTAINER(S) HOSTALEN PP H1…"
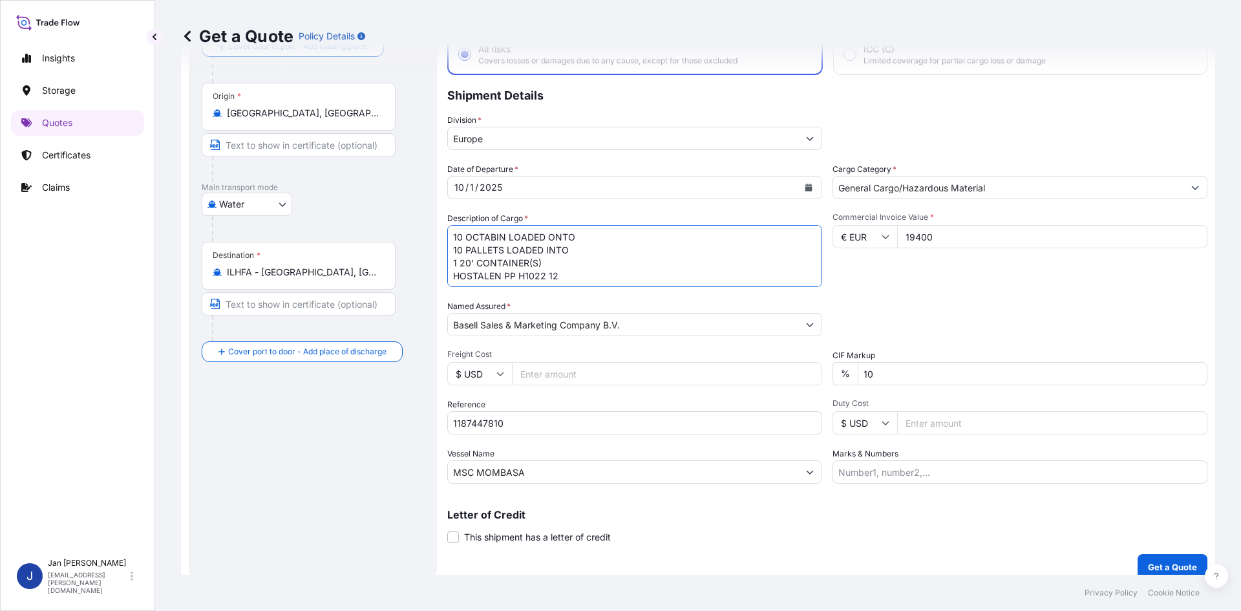
scroll to position [98, 0]
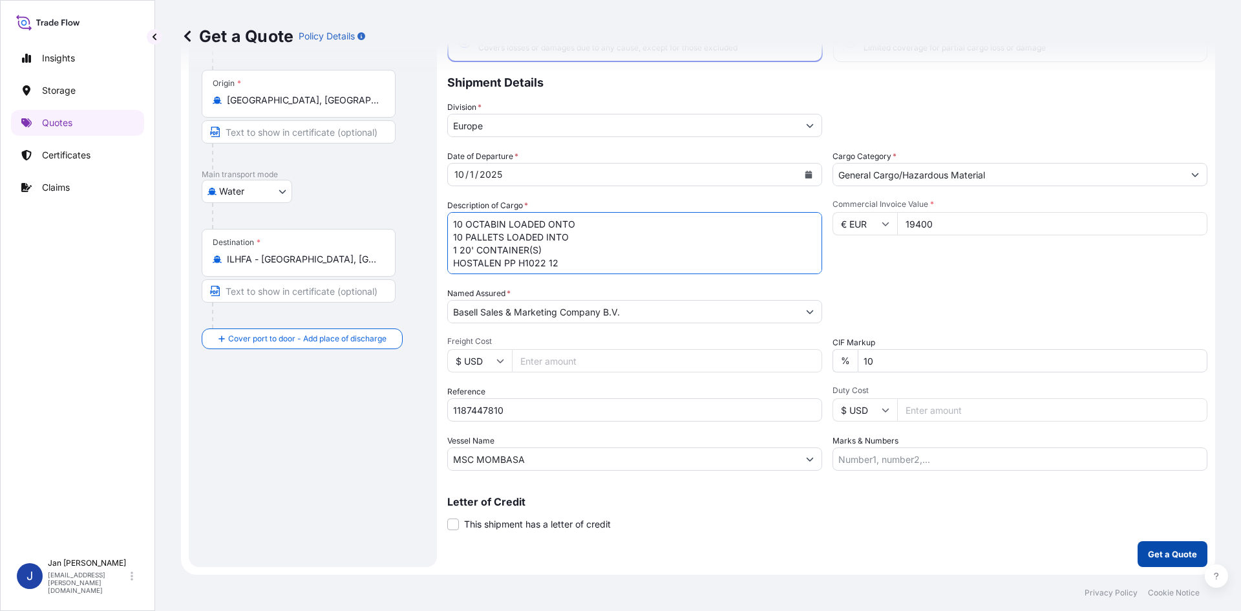
click at [1152, 544] on button "Get a Quote" at bounding box center [1172, 554] width 70 height 26
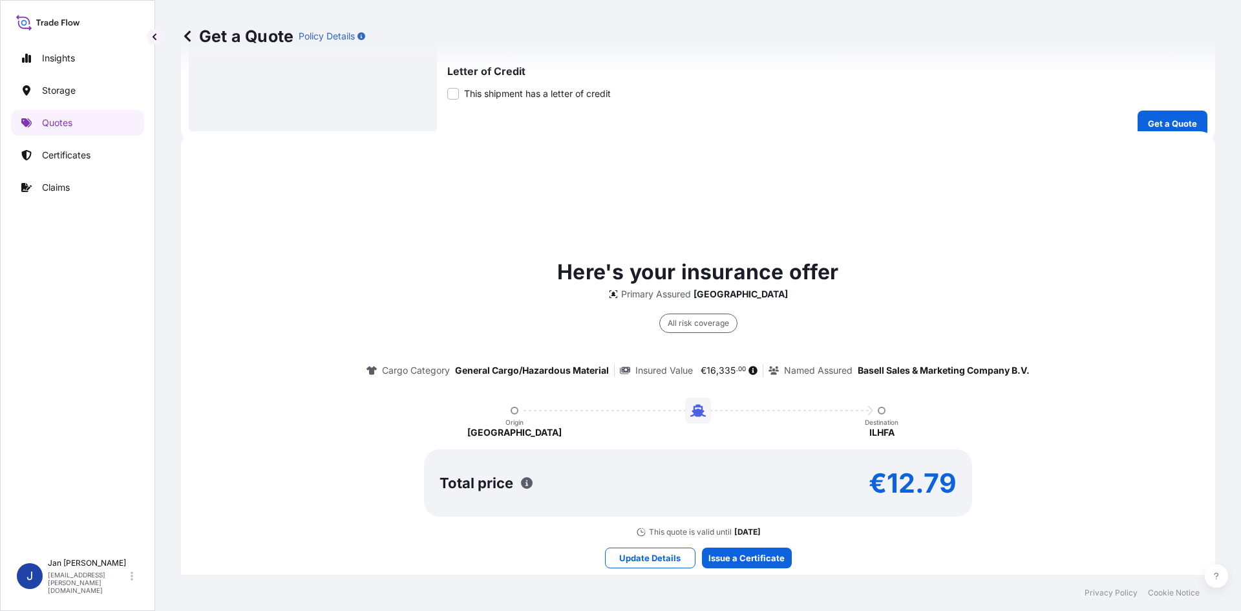
scroll to position [595, 0]
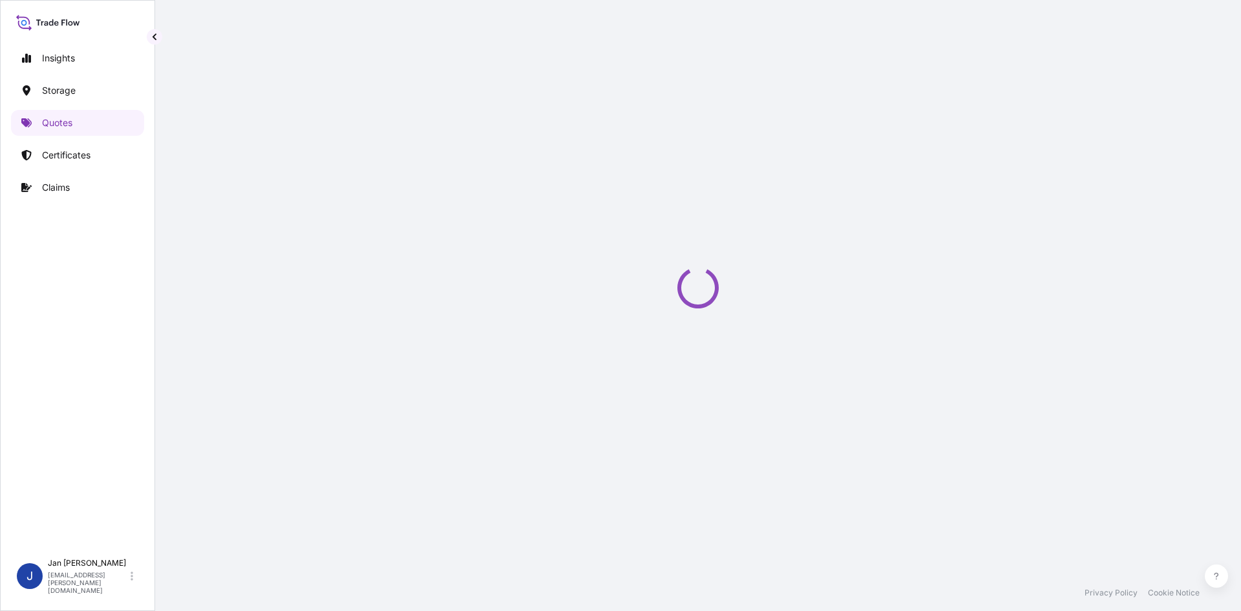
select select "Water"
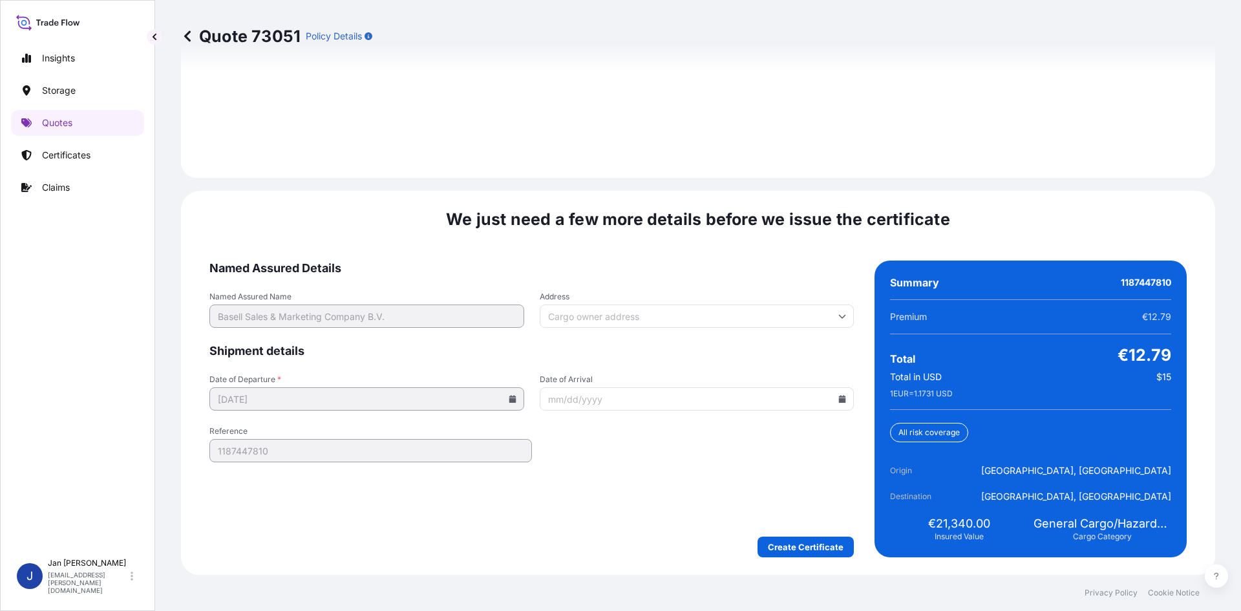
scroll to position [1854, 0]
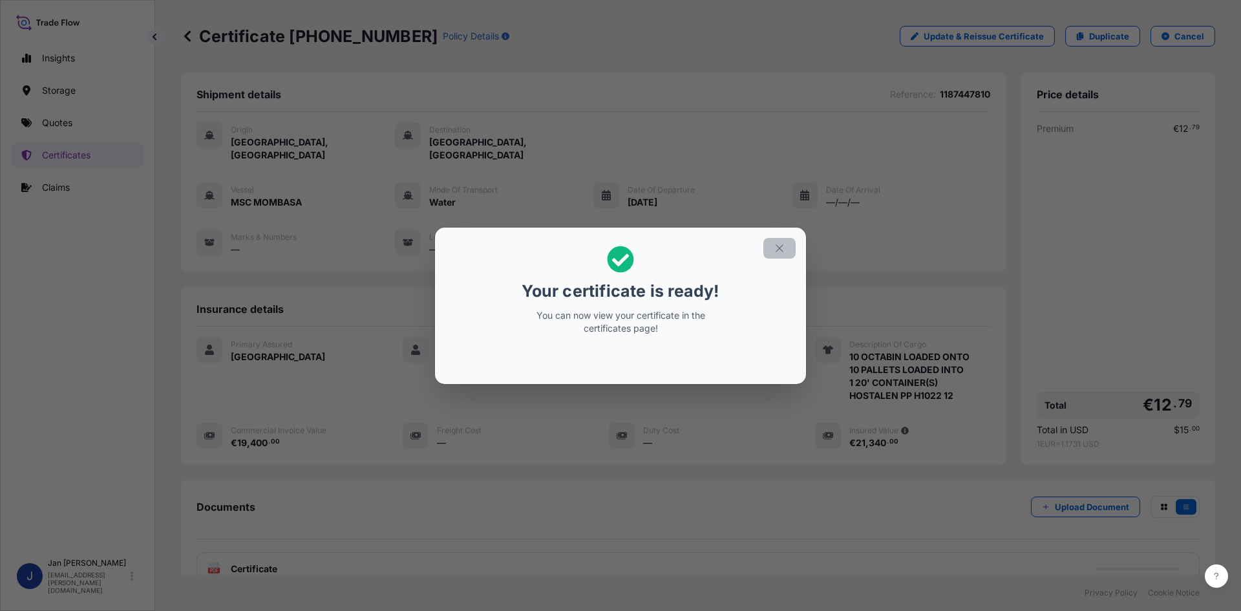
click at [781, 254] on button "button" at bounding box center [779, 248] width 32 height 21
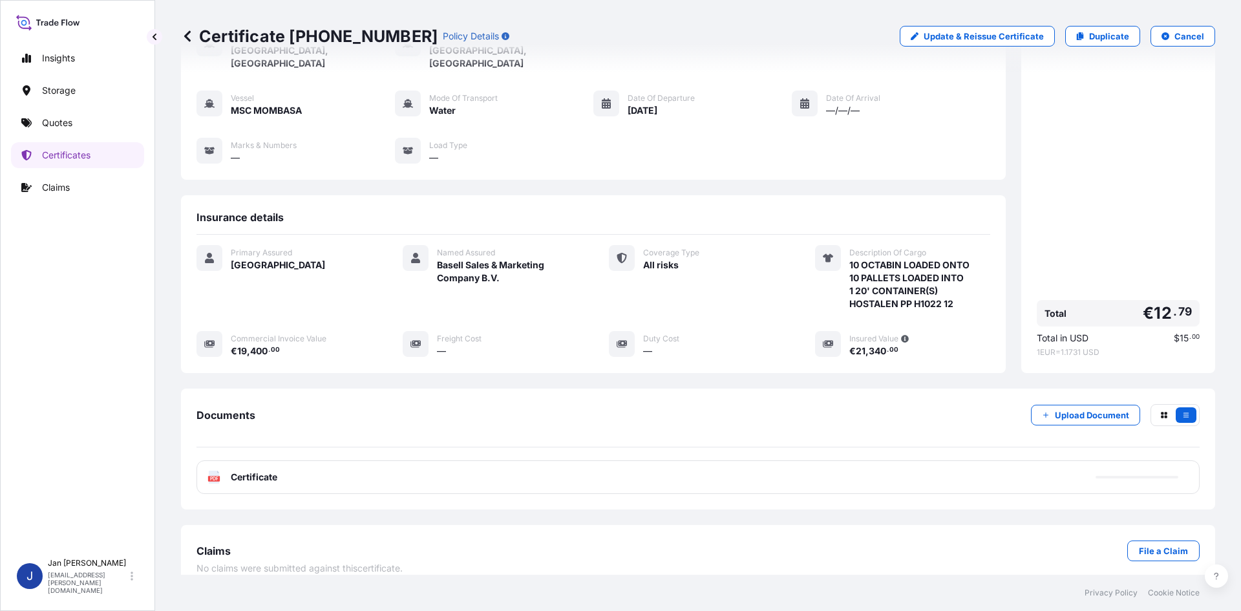
scroll to position [94, 0]
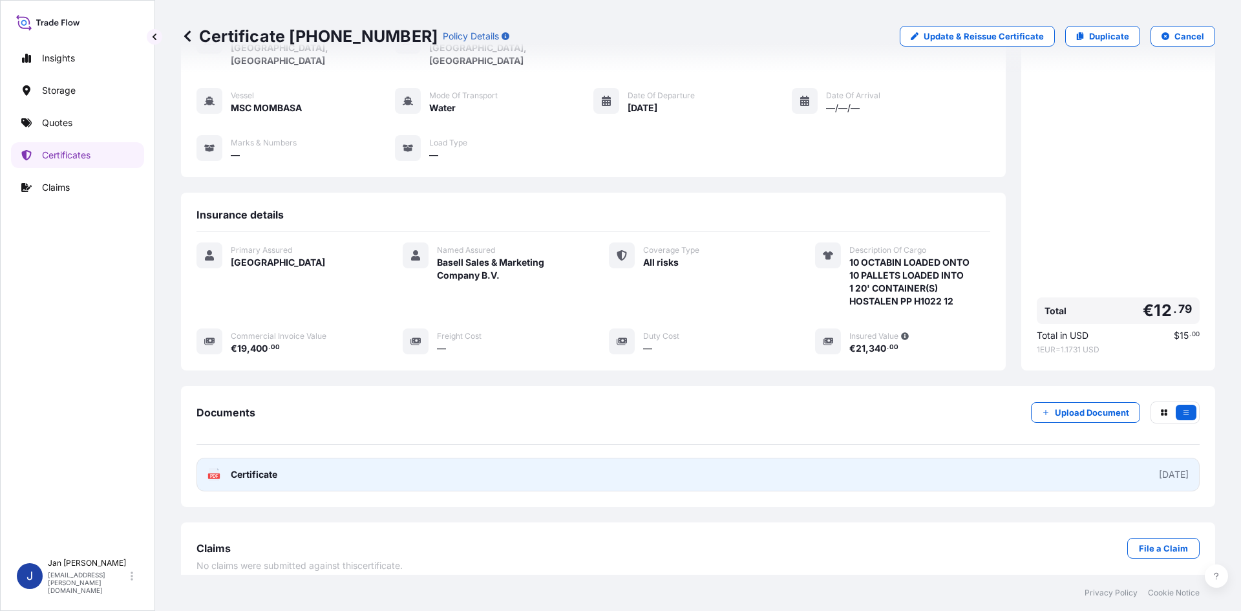
click at [605, 457] on link "PDF Certificate [DATE]" at bounding box center [697, 474] width 1003 height 34
